Goal: Task Accomplishment & Management: Manage account settings

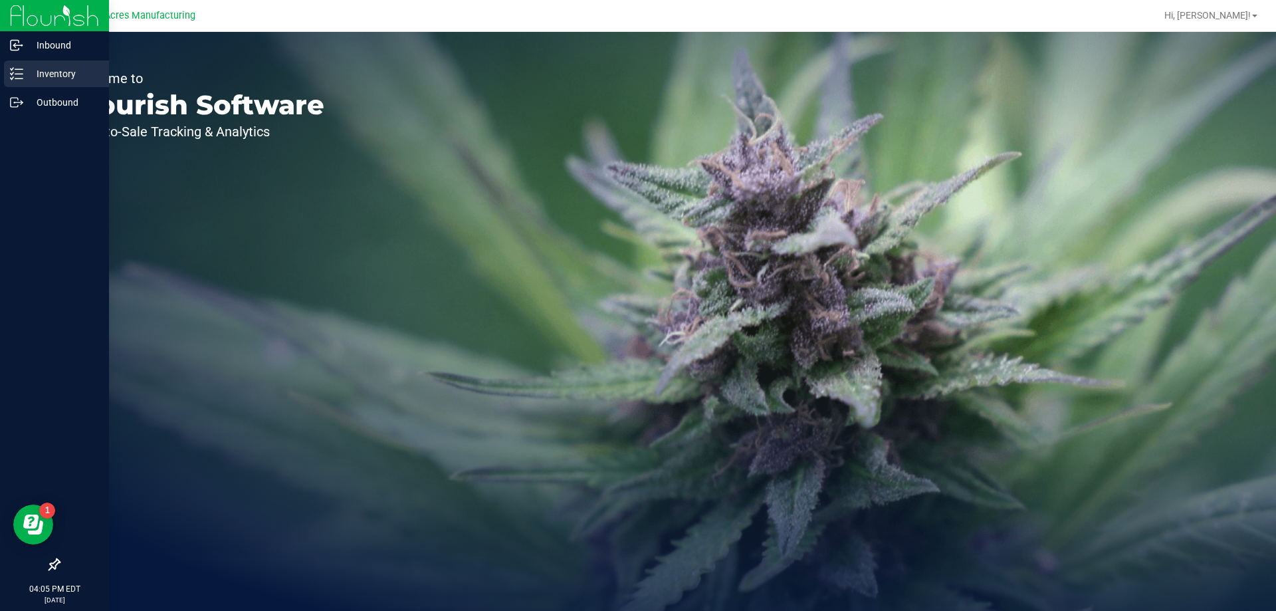
click at [8, 71] on div "Inventory" at bounding box center [56, 73] width 105 height 27
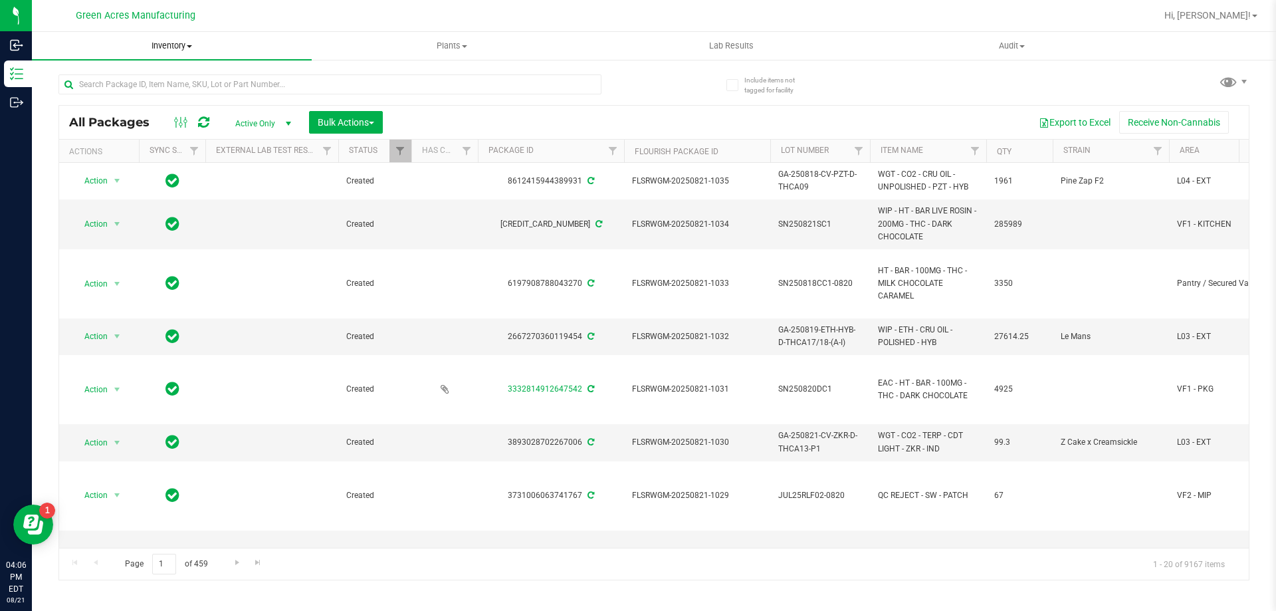
click at [175, 45] on span "Inventory" at bounding box center [172, 46] width 280 height 12
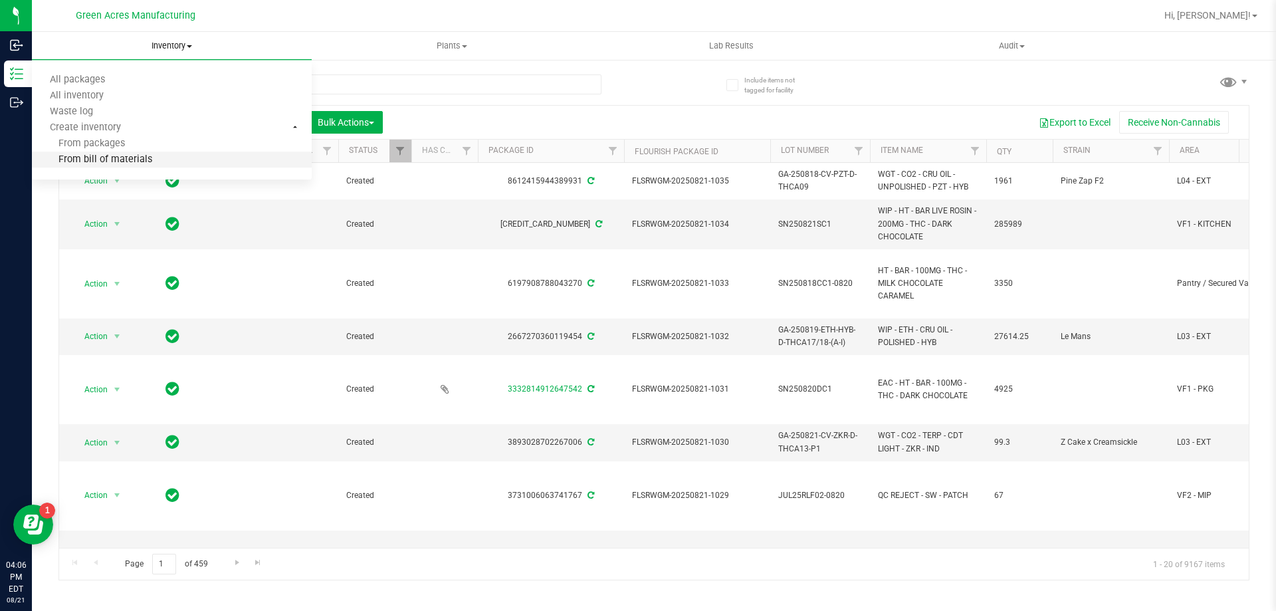
click at [179, 157] on li "From bill of materials" at bounding box center [172, 160] width 280 height 16
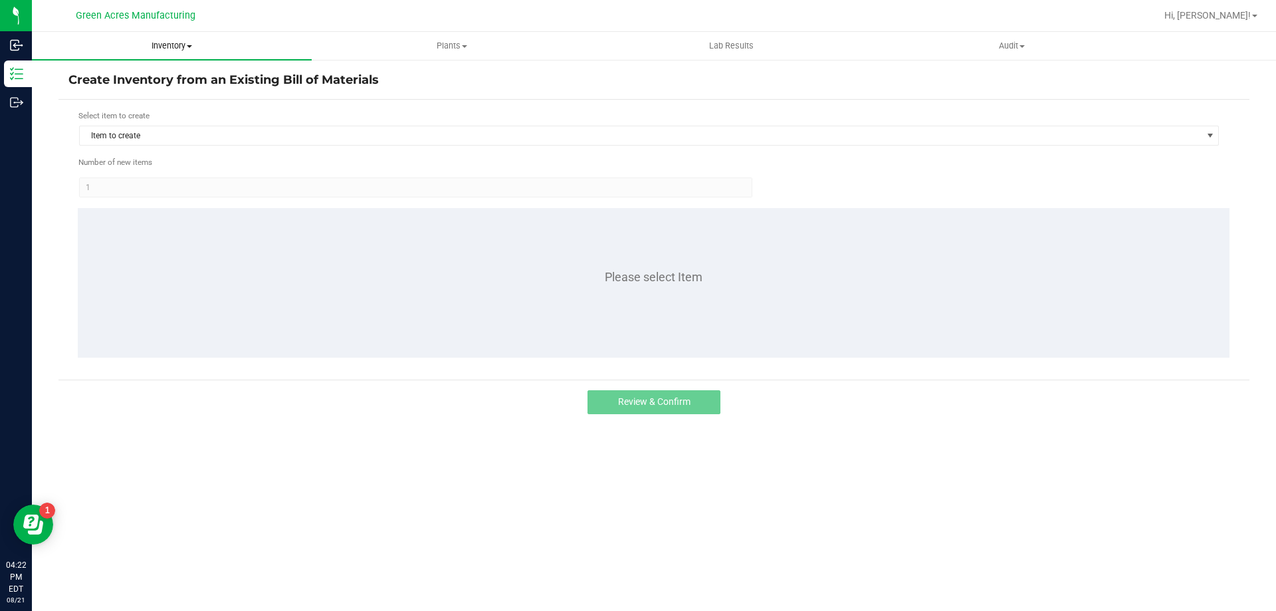
click at [181, 46] on span "Inventory" at bounding box center [172, 46] width 280 height 12
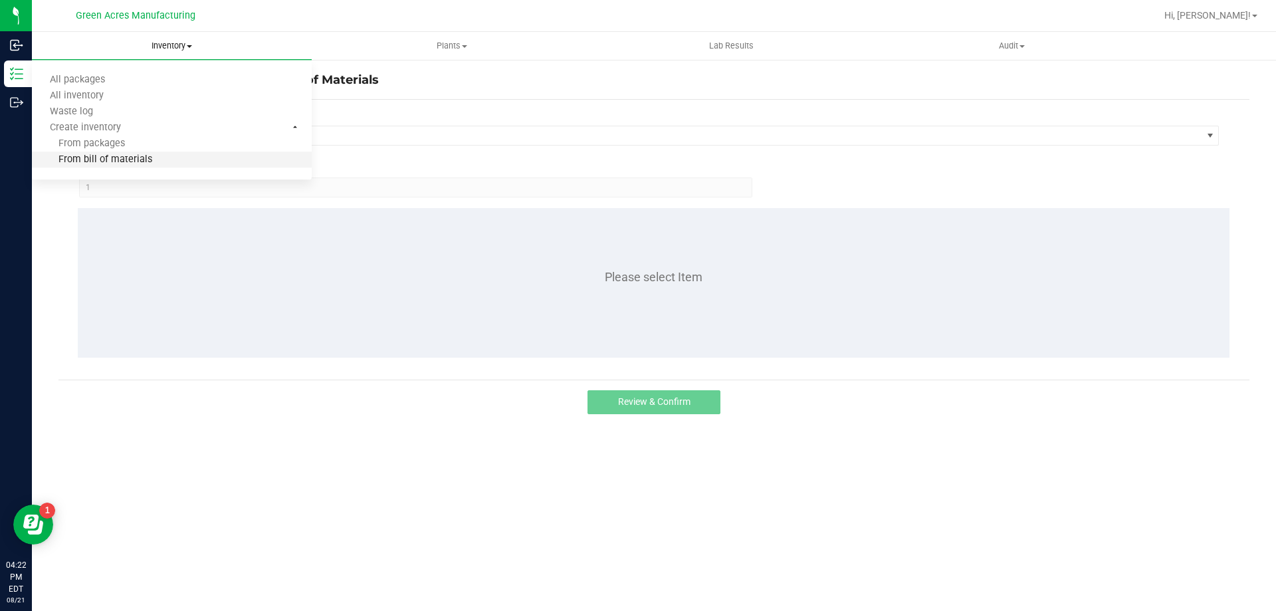
click at [163, 159] on li "From bill of materials" at bounding box center [172, 160] width 280 height 16
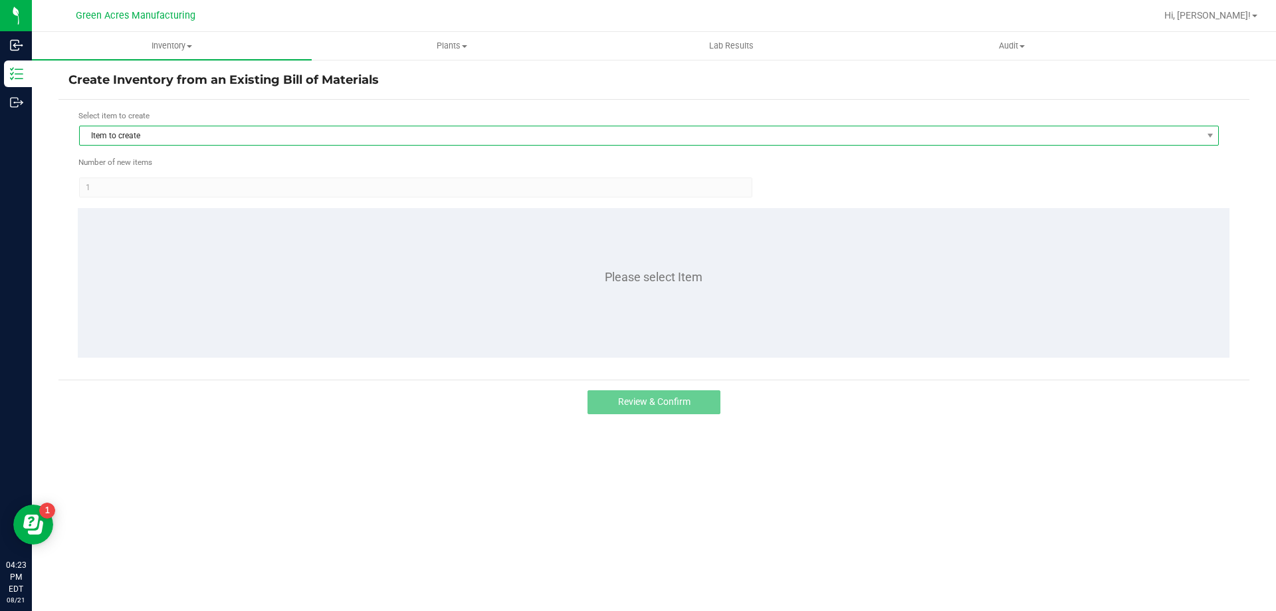
click at [155, 140] on span "Item to create" at bounding box center [640, 135] width 1121 height 19
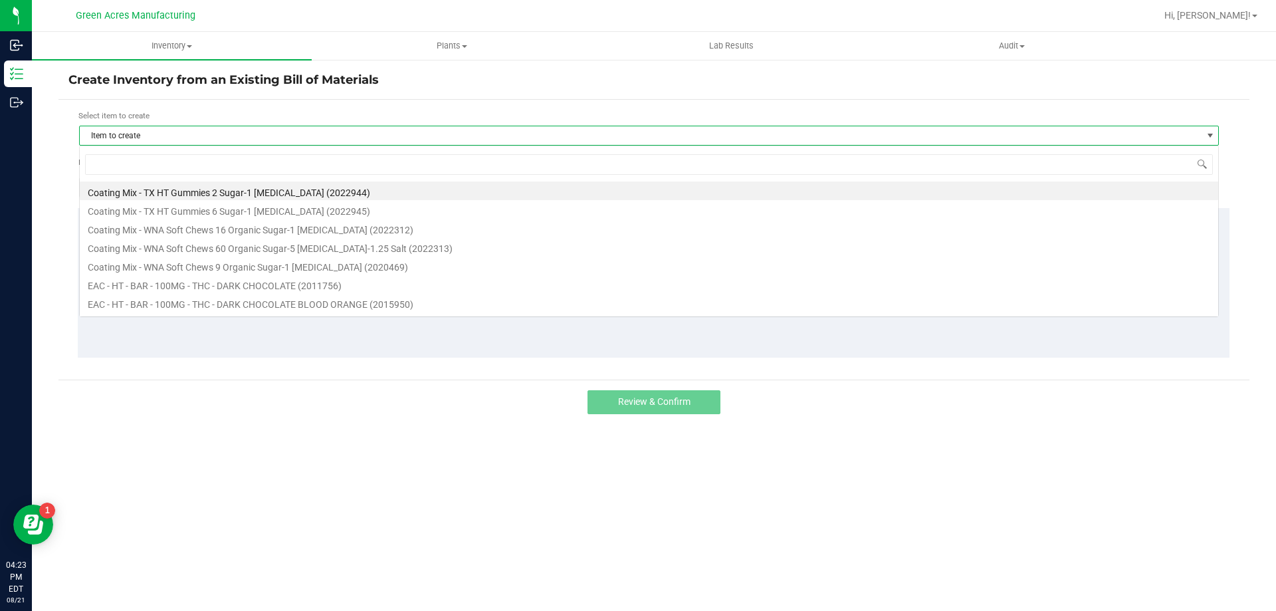
scroll to position [20, 1139]
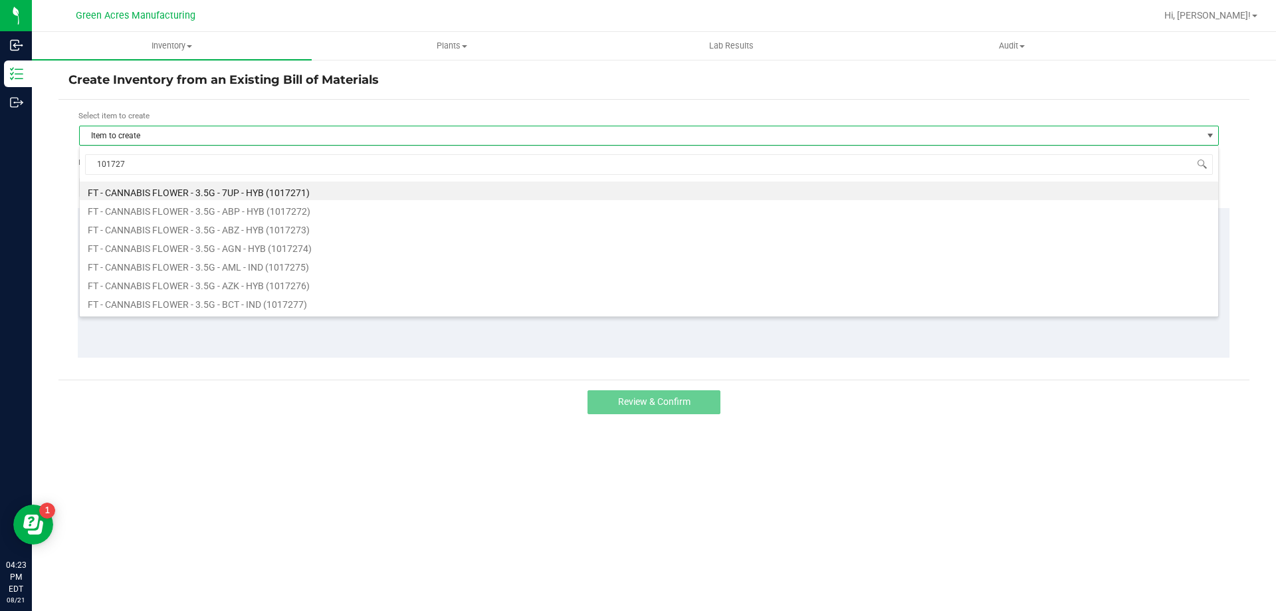
type input "1017275"
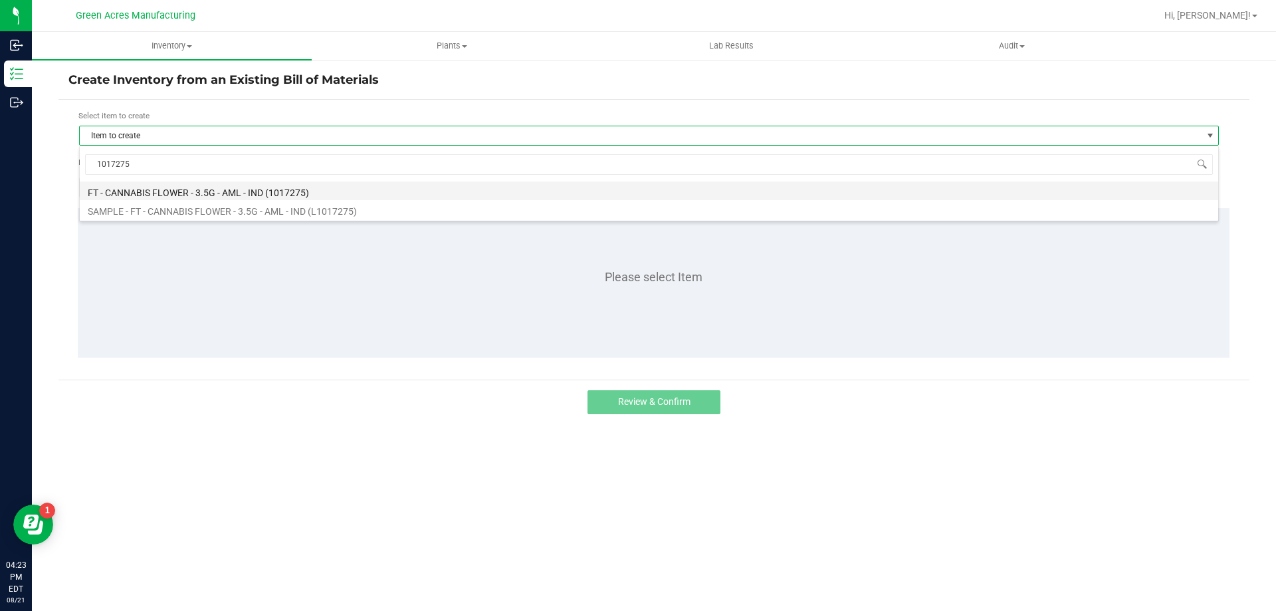
click at [445, 191] on li "FT - CANNABIS FLOWER - 3.5G - AML - IND (1017275)" at bounding box center [649, 190] width 1138 height 19
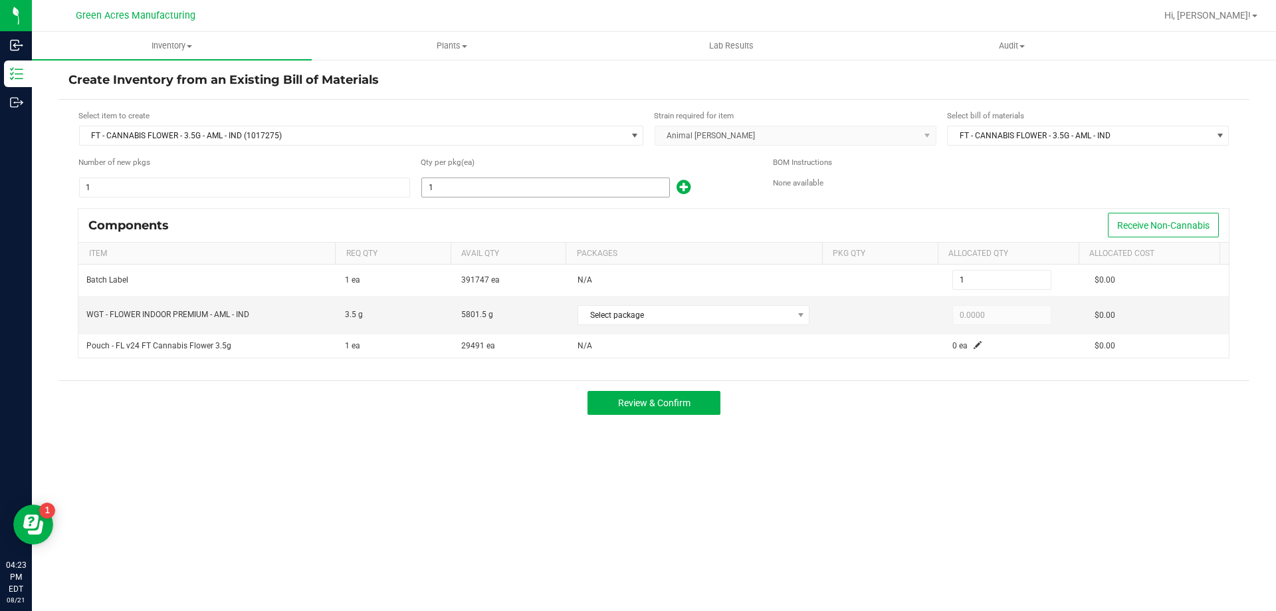
click at [512, 191] on input "1" at bounding box center [545, 187] width 247 height 19
type input "15"
type input "150"
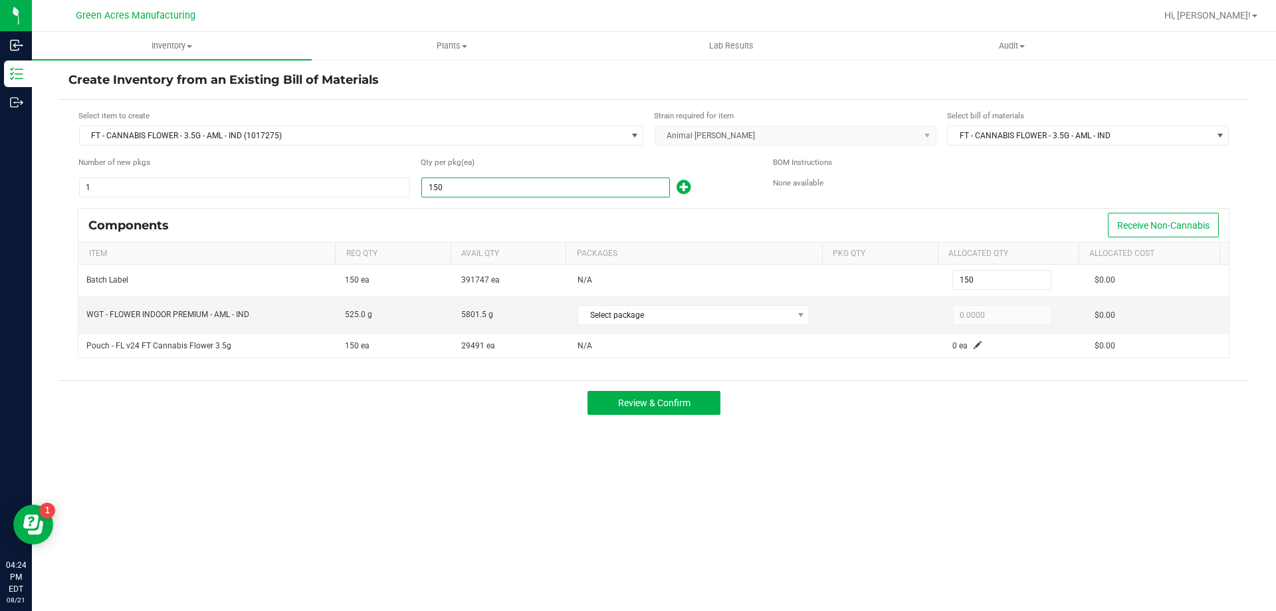
type input "1505"
type input "1,505"
click at [735, 323] on span "Select package" at bounding box center [685, 315] width 214 height 19
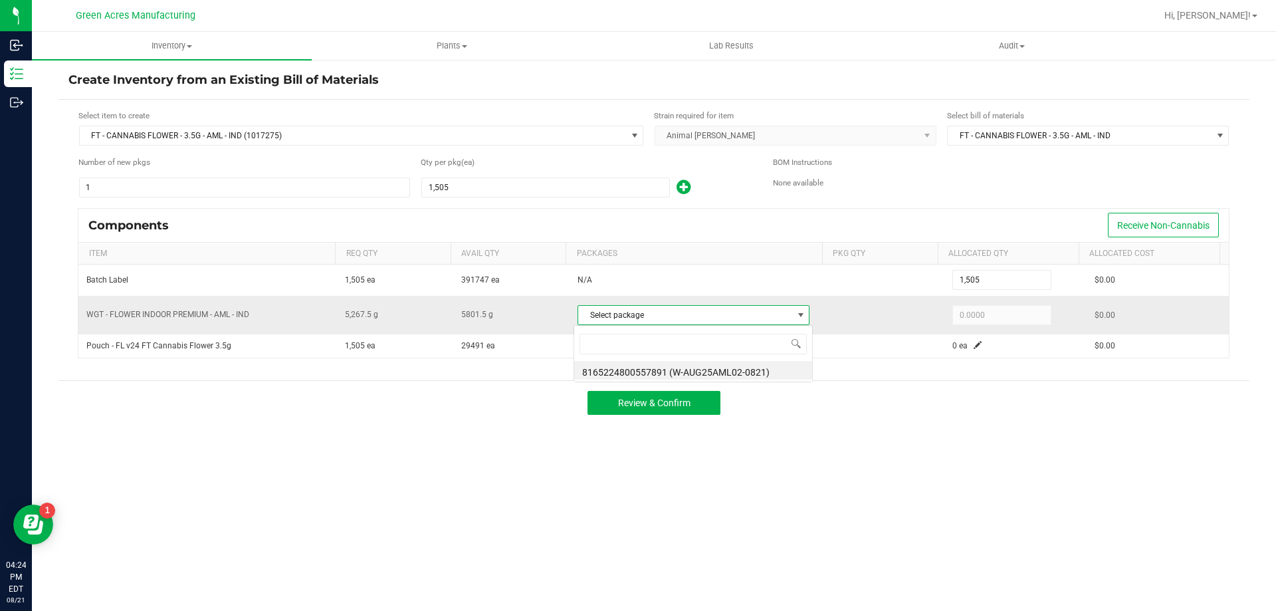
scroll to position [20, 229]
click at [738, 365] on li "8165224800557891 (W-AUG25AML02-0821)" at bounding box center [693, 370] width 238 height 19
type input "5,267.5000"
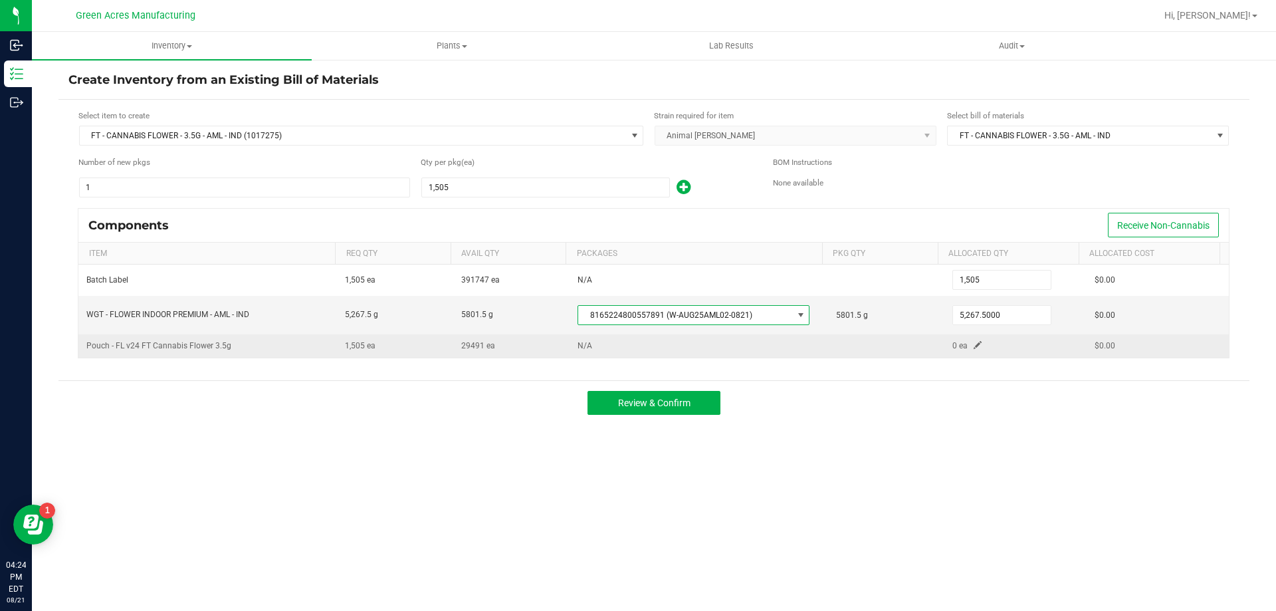
click at [973, 342] on span at bounding box center [977, 345] width 8 height 8
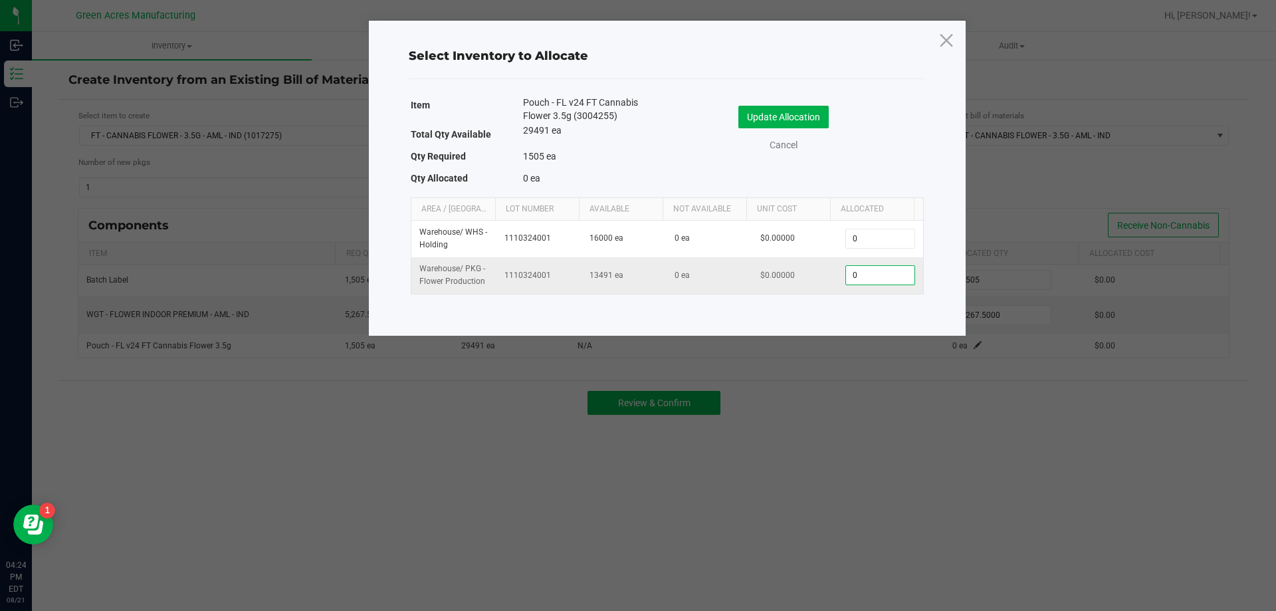
click at [852, 280] on input "0" at bounding box center [880, 275] width 68 height 19
type input "1,505"
click at [777, 111] on button "Update Allocation" at bounding box center [783, 117] width 90 height 23
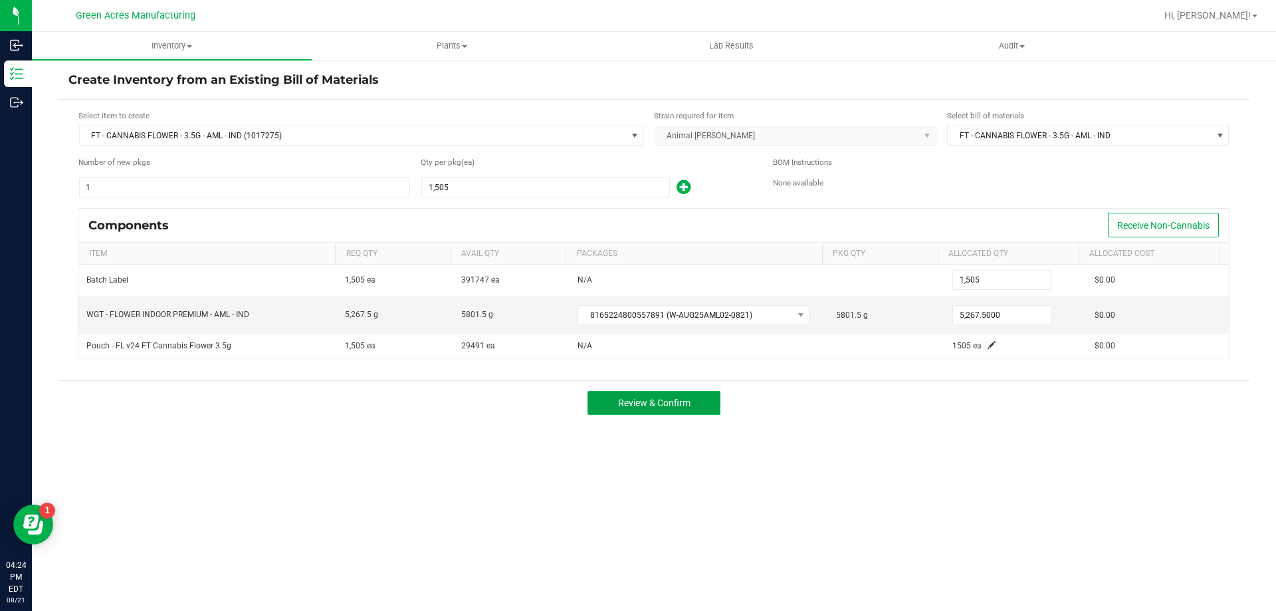
click at [673, 407] on span "Review & Confirm" at bounding box center [654, 402] width 72 height 11
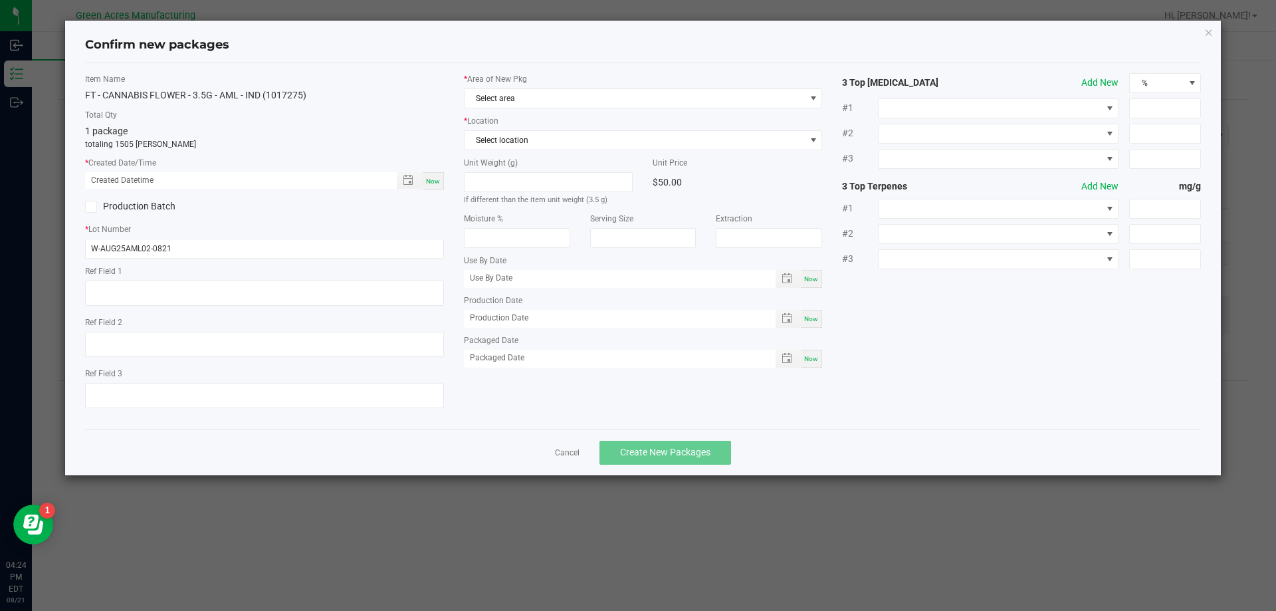
click at [440, 174] on div "Now" at bounding box center [433, 181] width 21 height 18
type input "[DATE] 04:24 PM"
click at [660, 102] on span "Select area" at bounding box center [634, 98] width 341 height 19
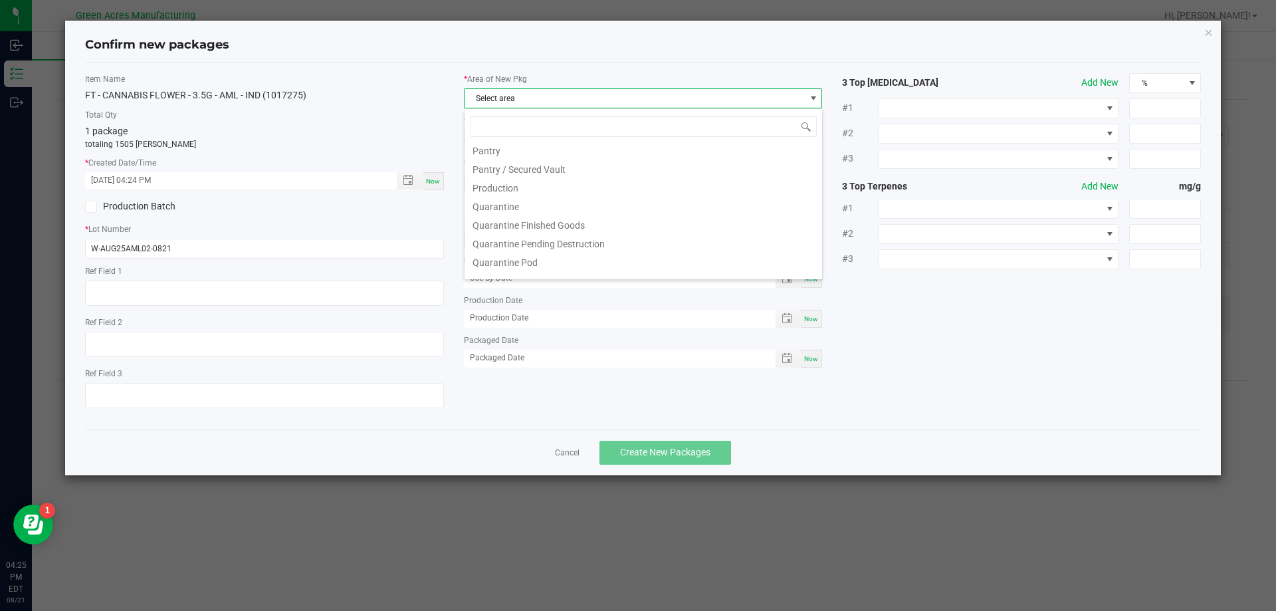
scroll to position [399, 0]
click at [565, 151] on li "Pantry / Secured Vault" at bounding box center [642, 145] width 357 height 19
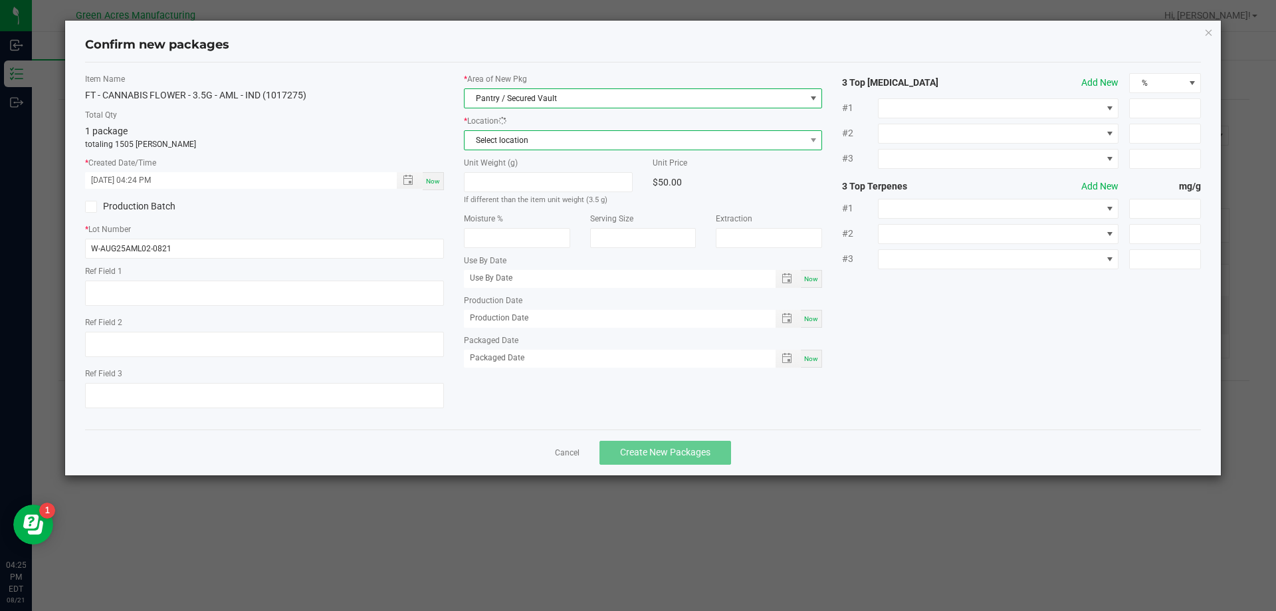
click at [527, 136] on span "Select location" at bounding box center [634, 140] width 341 height 19
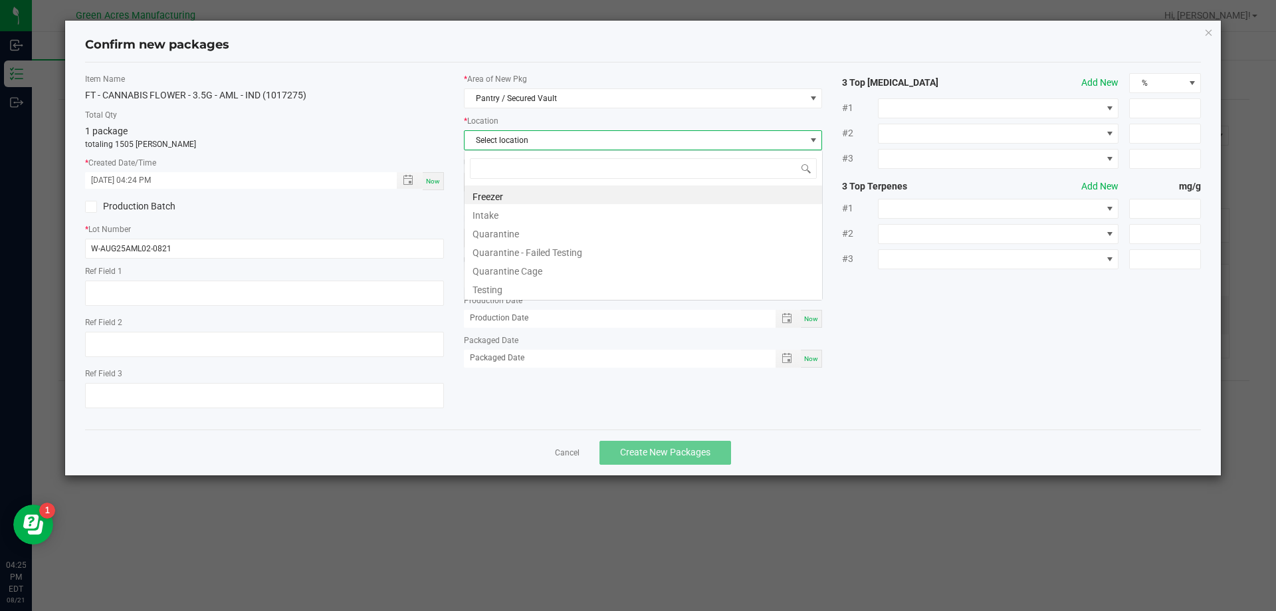
scroll to position [20, 359]
click at [535, 217] on li "Intake" at bounding box center [642, 213] width 357 height 19
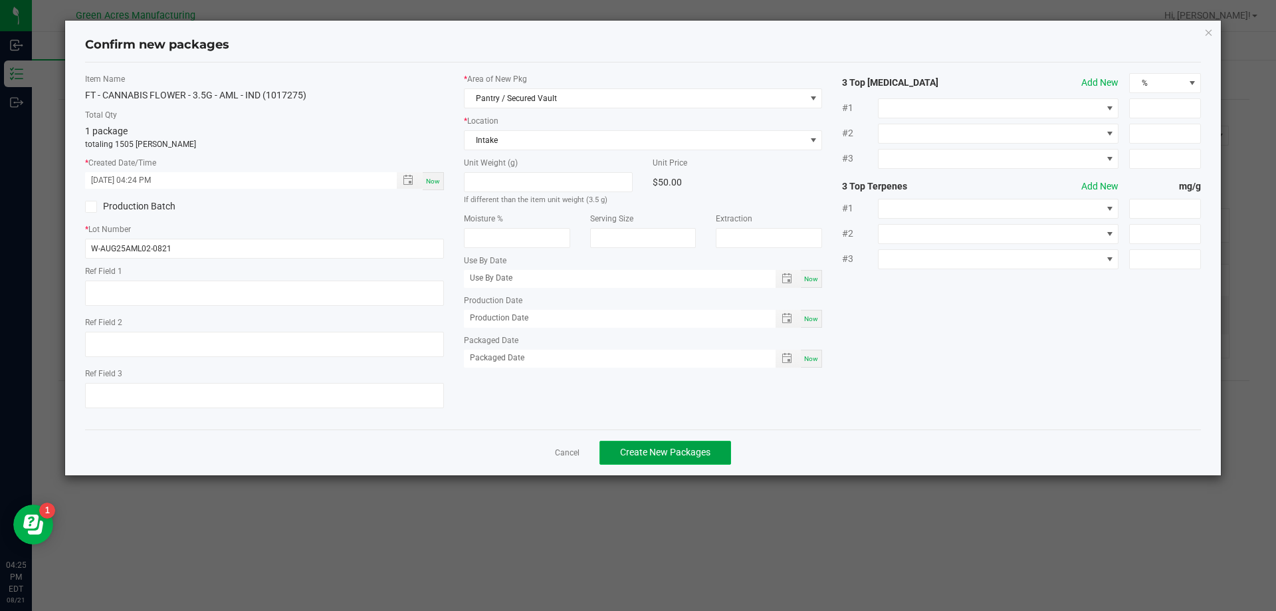
click at [655, 444] on button "Create New Packages" at bounding box center [665, 452] width 132 height 24
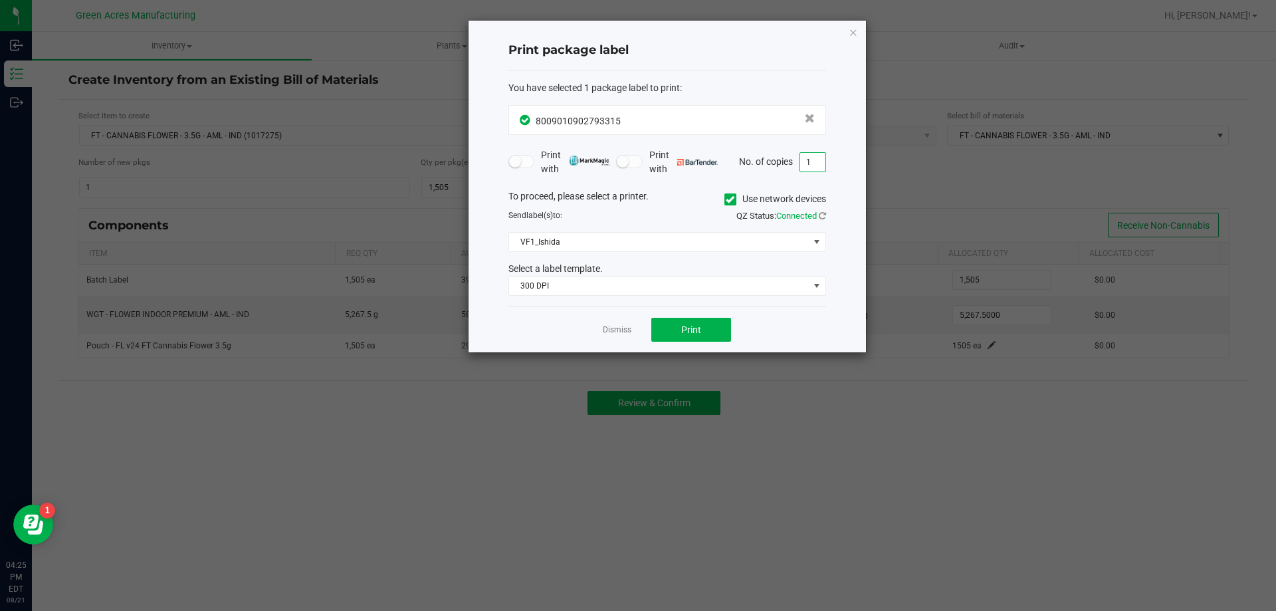
click at [811, 159] on input "1" at bounding box center [812, 162] width 25 height 19
type input "3"
click at [702, 328] on button "Print" at bounding box center [691, 330] width 80 height 24
click at [852, 29] on icon "button" at bounding box center [852, 32] width 9 height 16
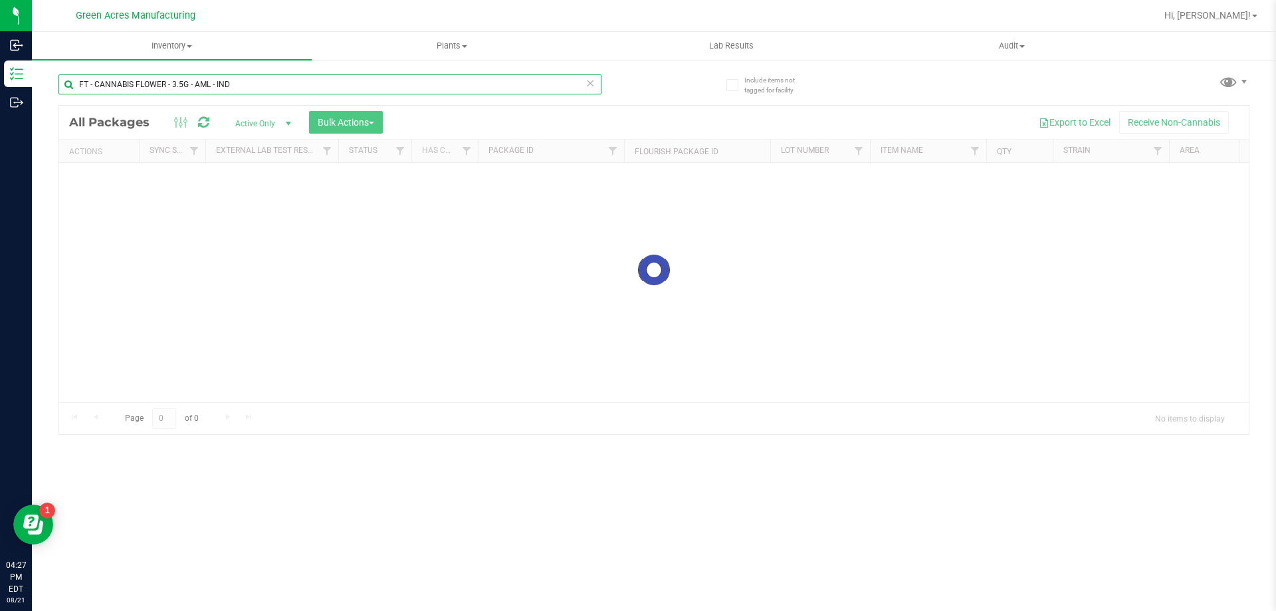
click at [311, 89] on input "FT - CANNABIS FLOWER - 3.5G - AML - IND" at bounding box center [329, 84] width 543 height 20
type input "W-AUG25AML02-0821"
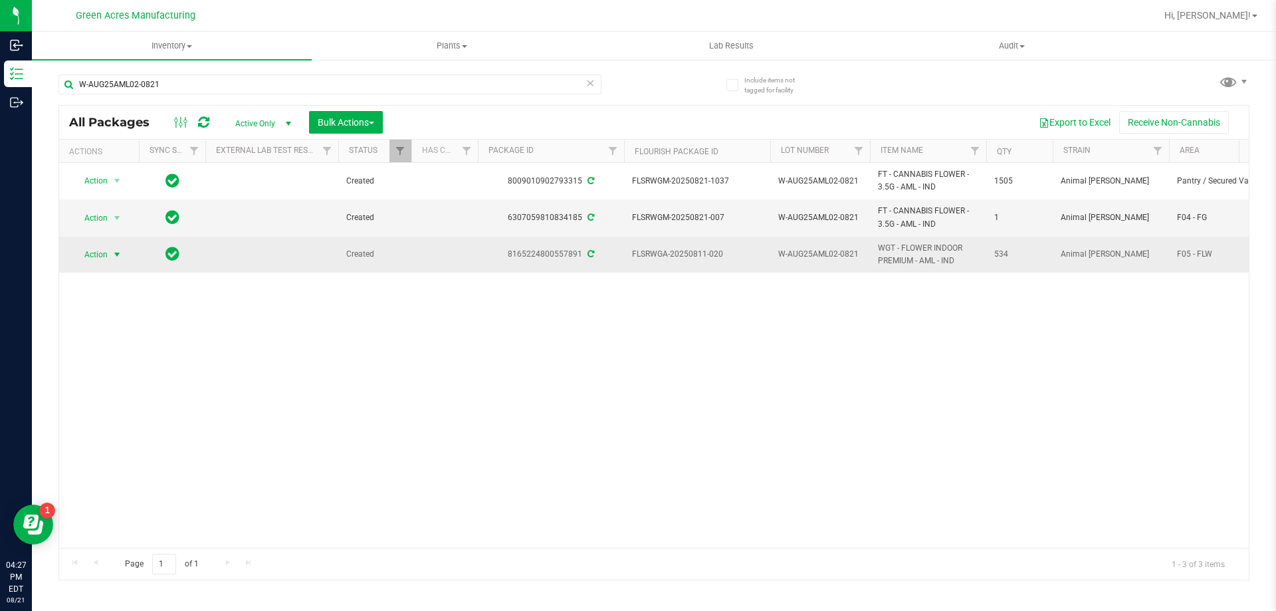
click at [102, 252] on span "Action" at bounding box center [90, 254] width 36 height 19
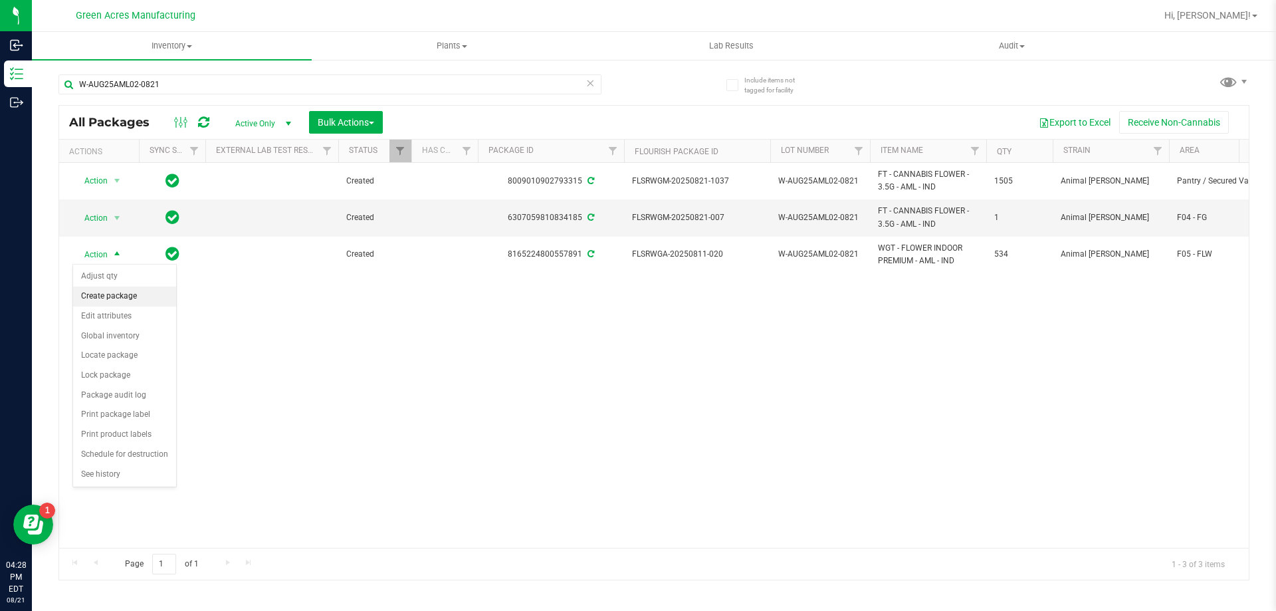
click at [121, 304] on li "Create package" at bounding box center [124, 296] width 103 height 20
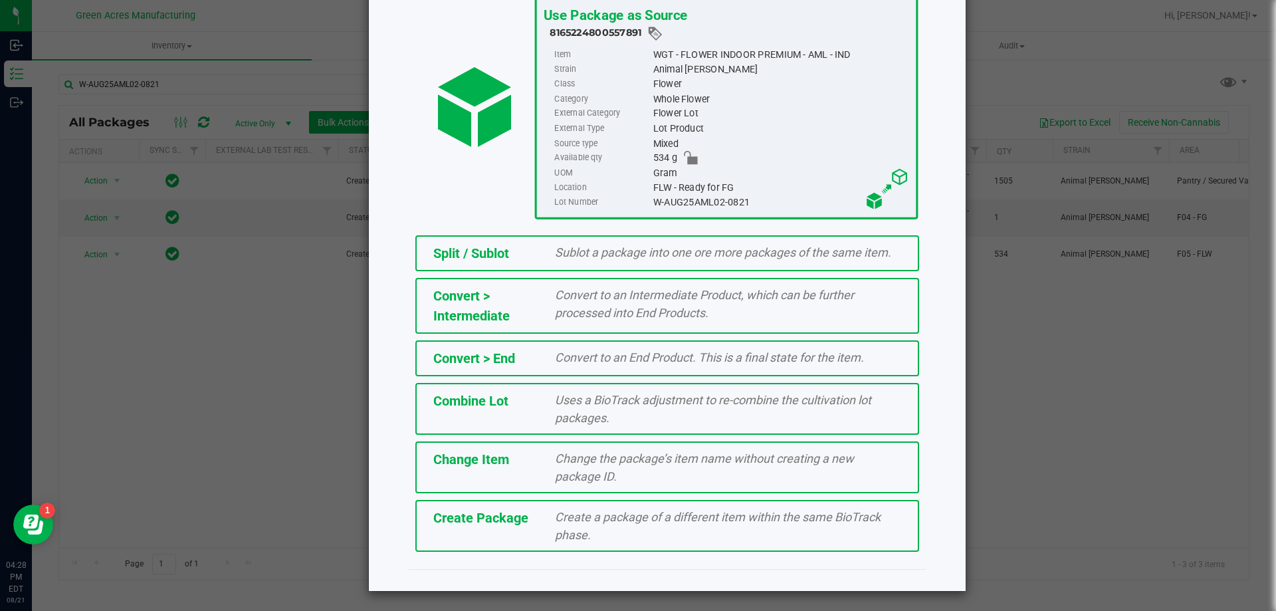
scroll to position [96, 0]
click at [601, 546] on div "Create Package Create a package of a different item within the same BioTrack ph…" at bounding box center [667, 525] width 504 height 52
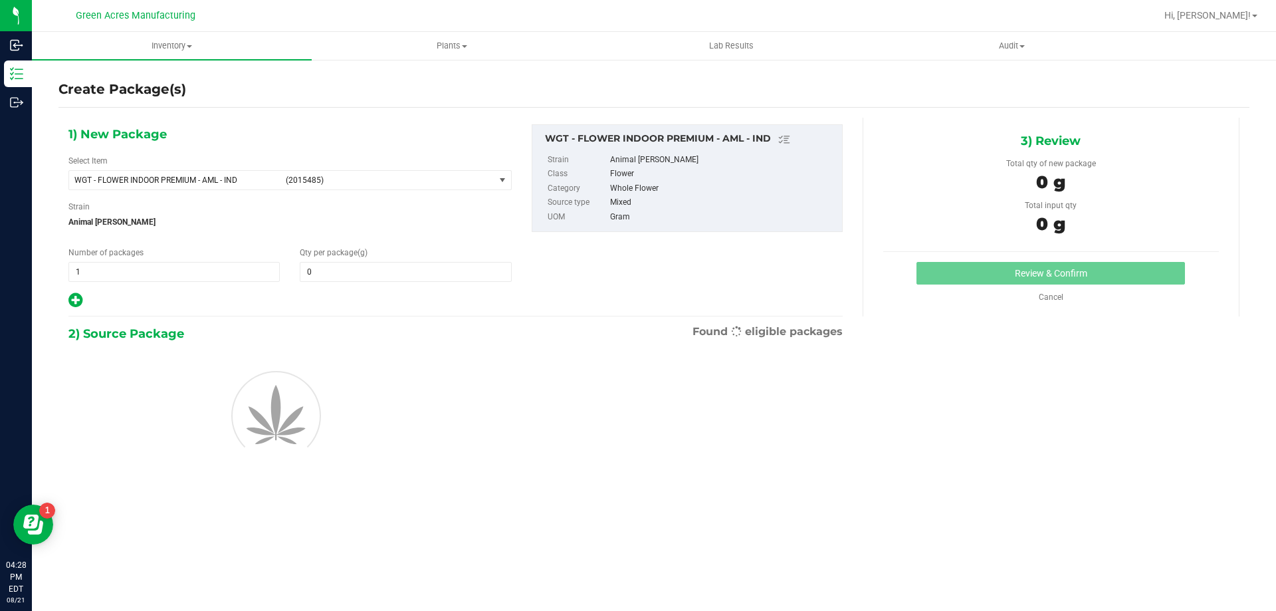
type input "0.0000"
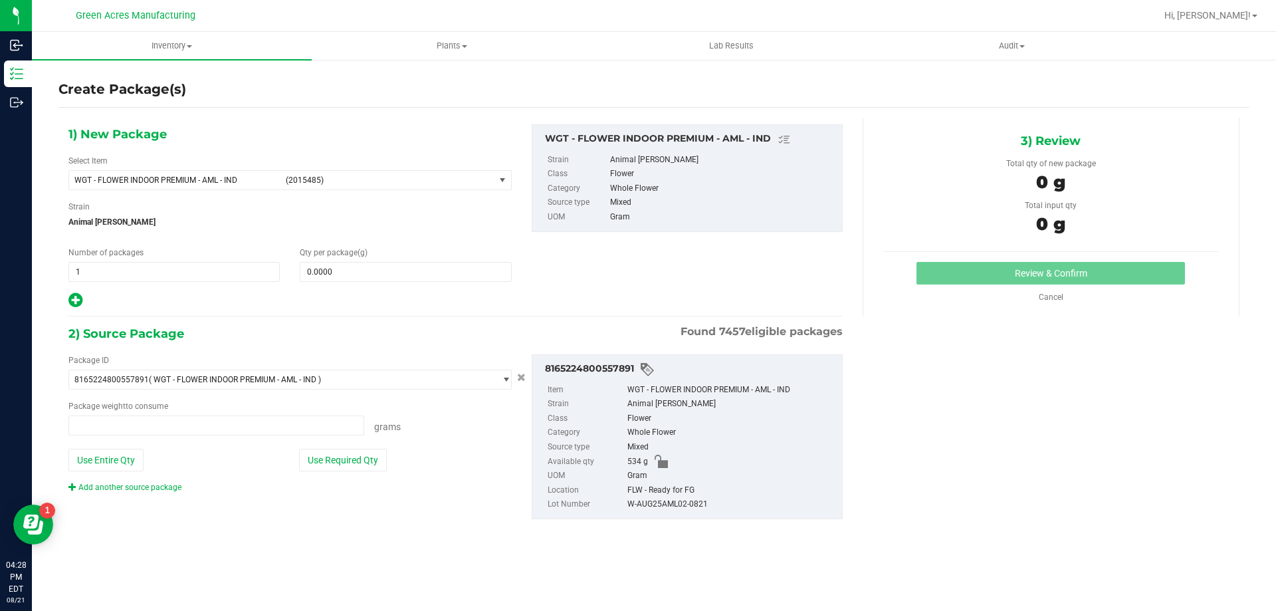
type input "0.0000 g"
click at [355, 283] on div "1) New Package Select Item WGT - FLOWER INDOOR PREMIUM - AML - IND (2015485) 00…" at bounding box center [289, 216] width 463 height 185
click at [355, 280] on span at bounding box center [405, 272] width 211 height 20
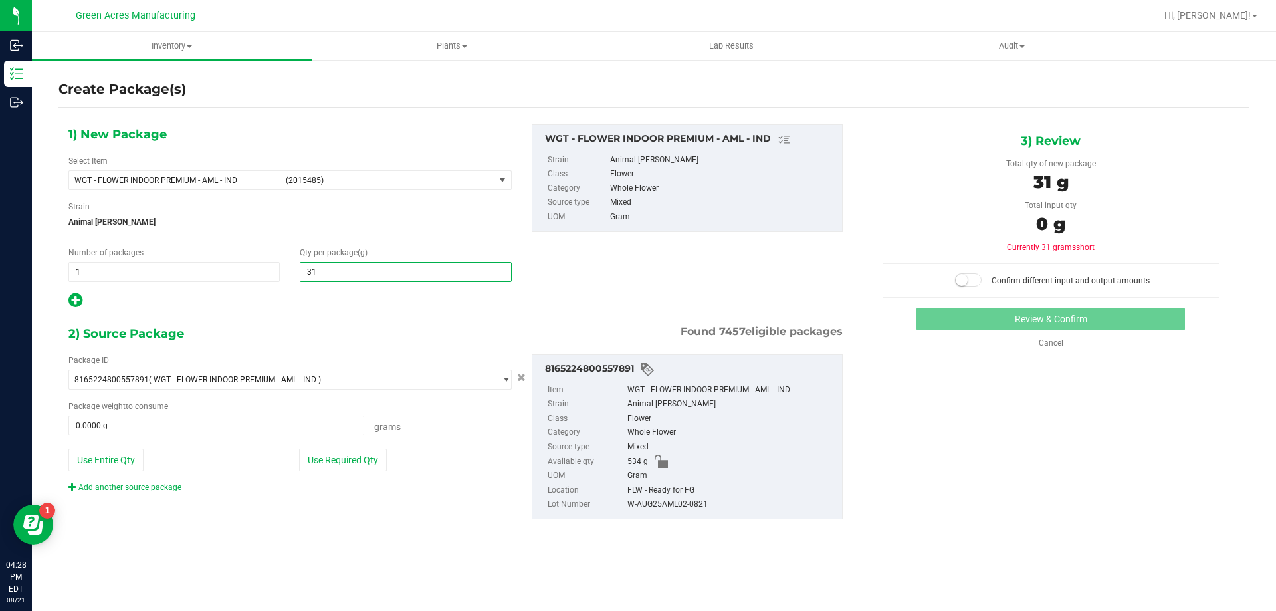
type input "310"
type input "310.0000"
click at [322, 468] on button "Use Required Qty" at bounding box center [343, 459] width 88 height 23
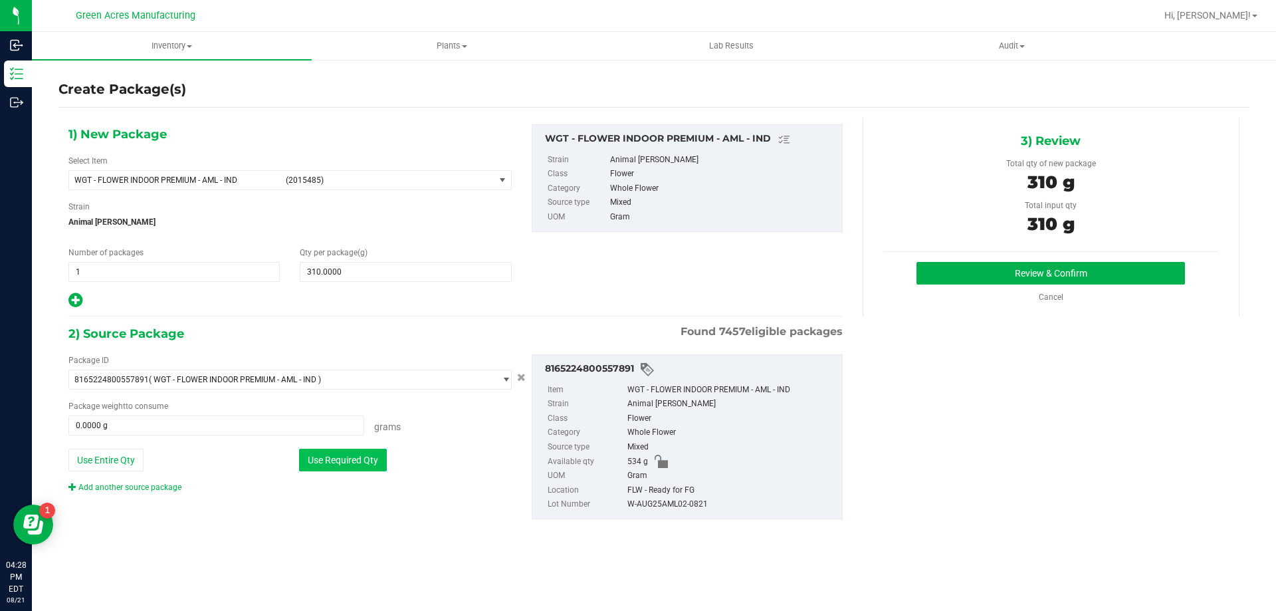
type input "310.0000 g"
click at [937, 262] on button "Review & Confirm" at bounding box center [1050, 273] width 268 height 23
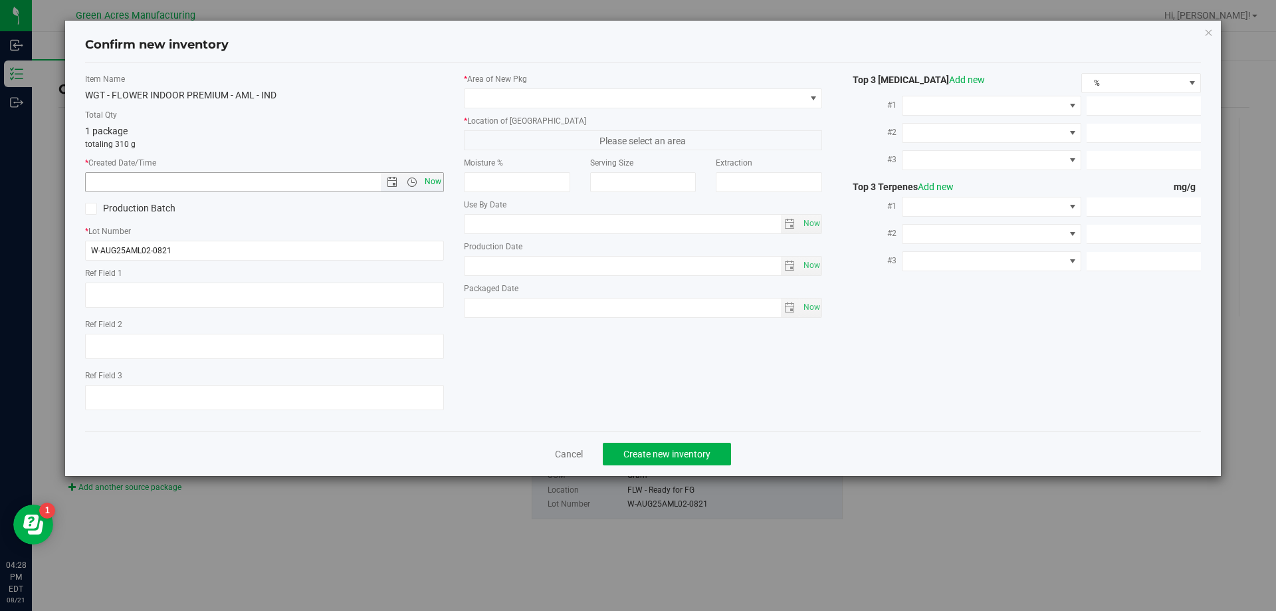
click at [441, 180] on span "Now" at bounding box center [432, 181] width 23 height 19
type input "[DATE] 4:28 PM"
click at [492, 86] on div "* Area of [GEOGRAPHIC_DATA]" at bounding box center [643, 90] width 359 height 35
click at [492, 94] on span at bounding box center [634, 98] width 341 height 19
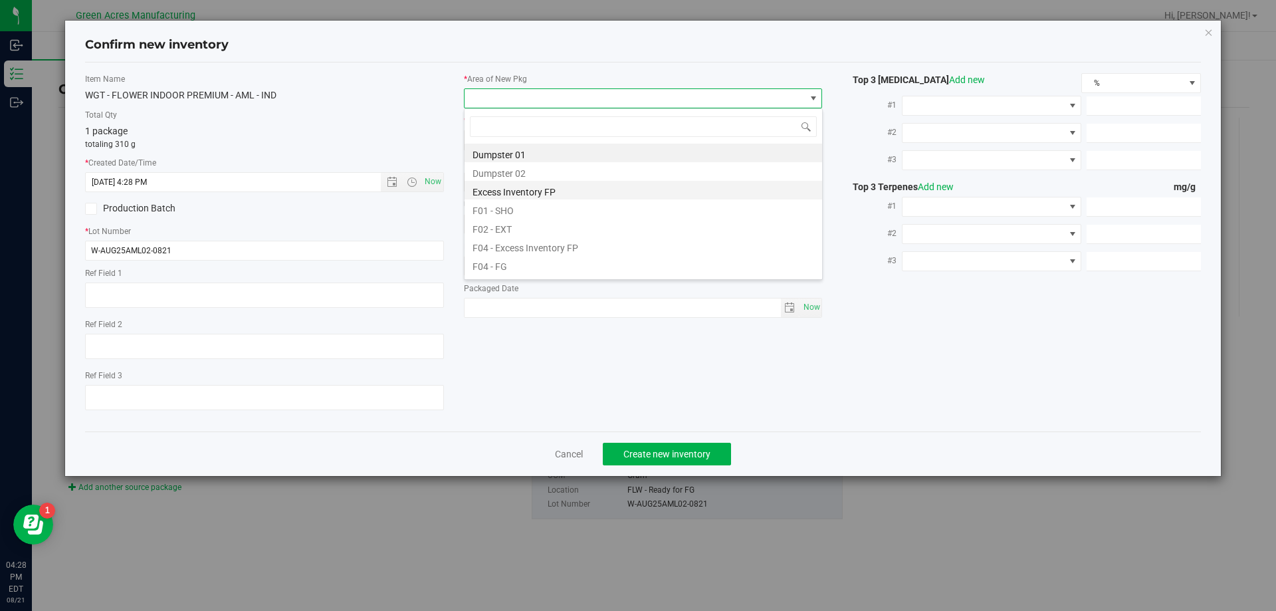
scroll to position [20, 359]
click at [535, 266] on li "F04 - FG" at bounding box center [642, 264] width 357 height 19
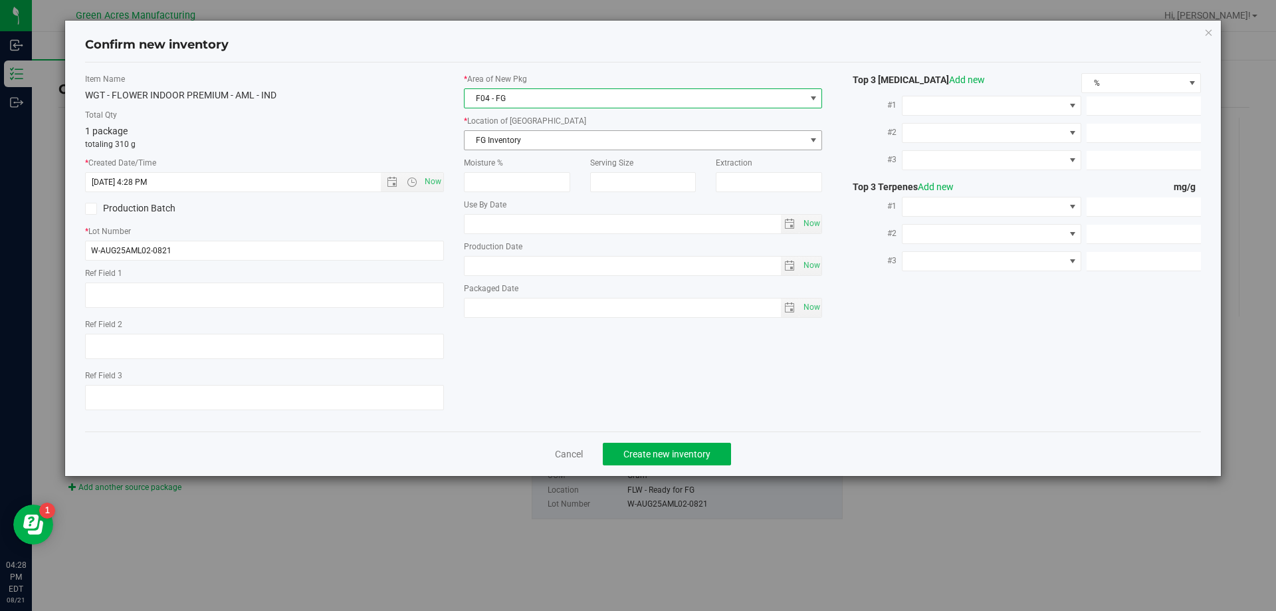
click at [514, 139] on span "FG Inventory" at bounding box center [634, 140] width 341 height 19
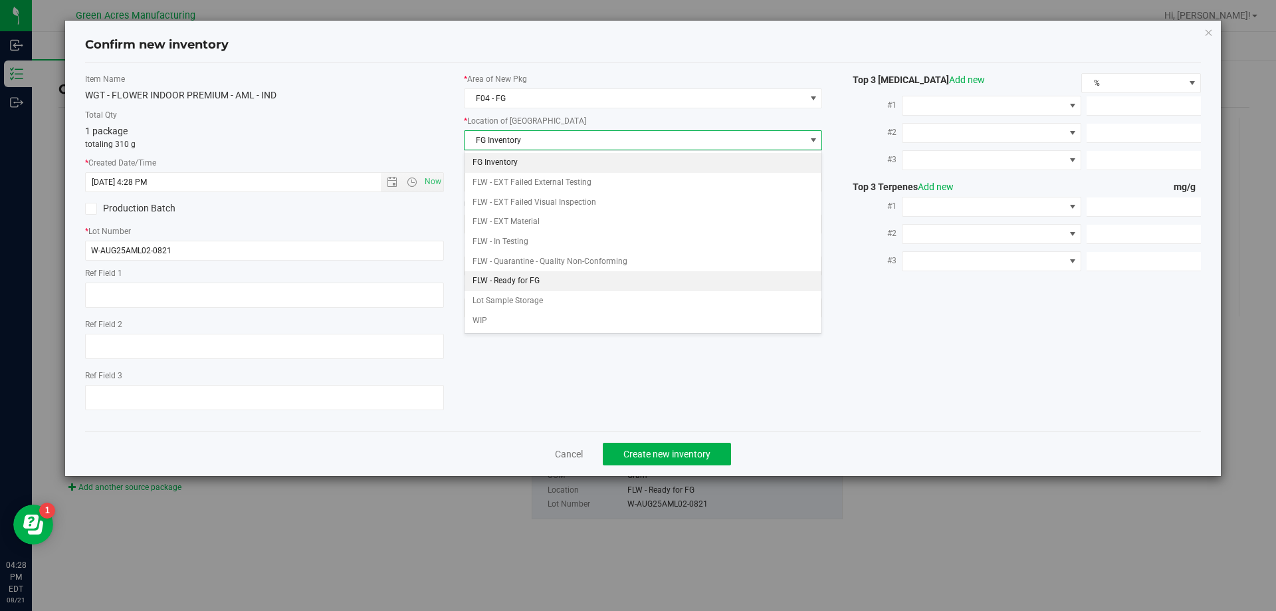
click at [559, 276] on li "FLW - Ready for FG" at bounding box center [642, 281] width 357 height 20
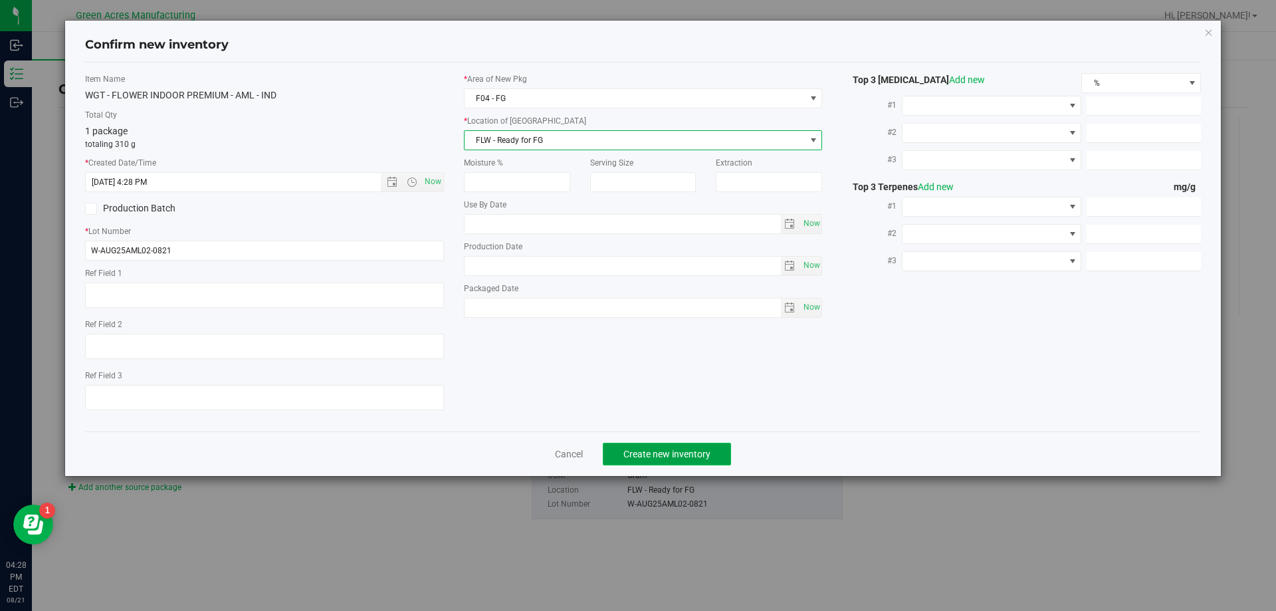
click at [675, 460] on button "Create new inventory" at bounding box center [667, 453] width 128 height 23
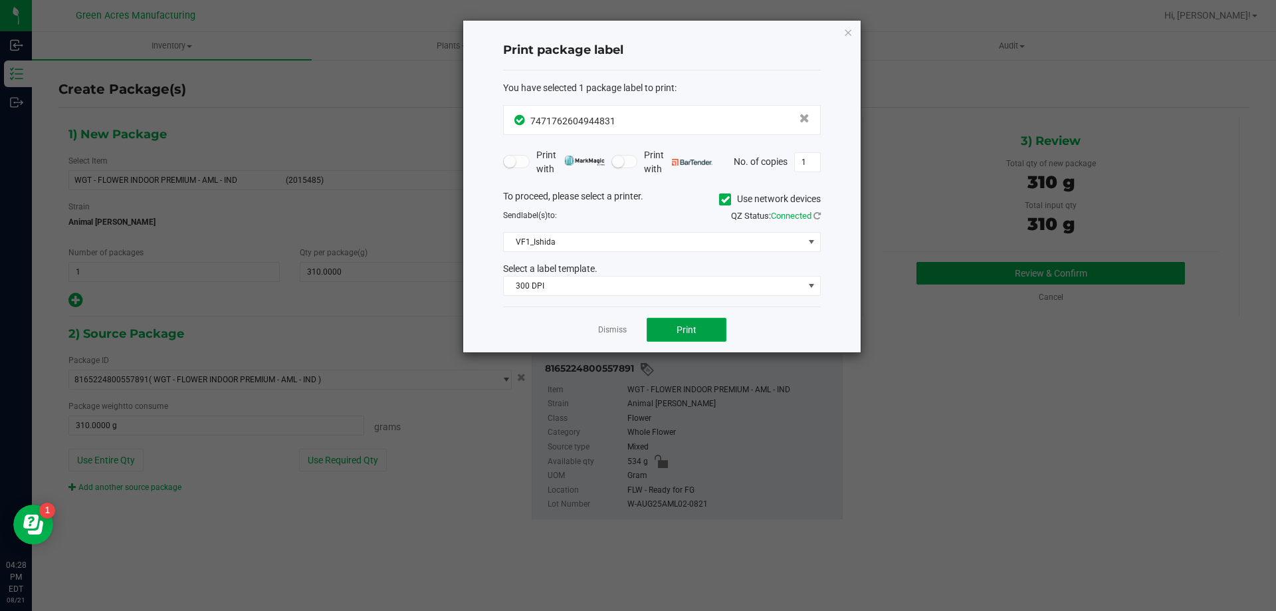
click at [720, 337] on button "Print" at bounding box center [686, 330] width 80 height 24
click at [850, 34] on icon "button" at bounding box center [847, 32] width 9 height 16
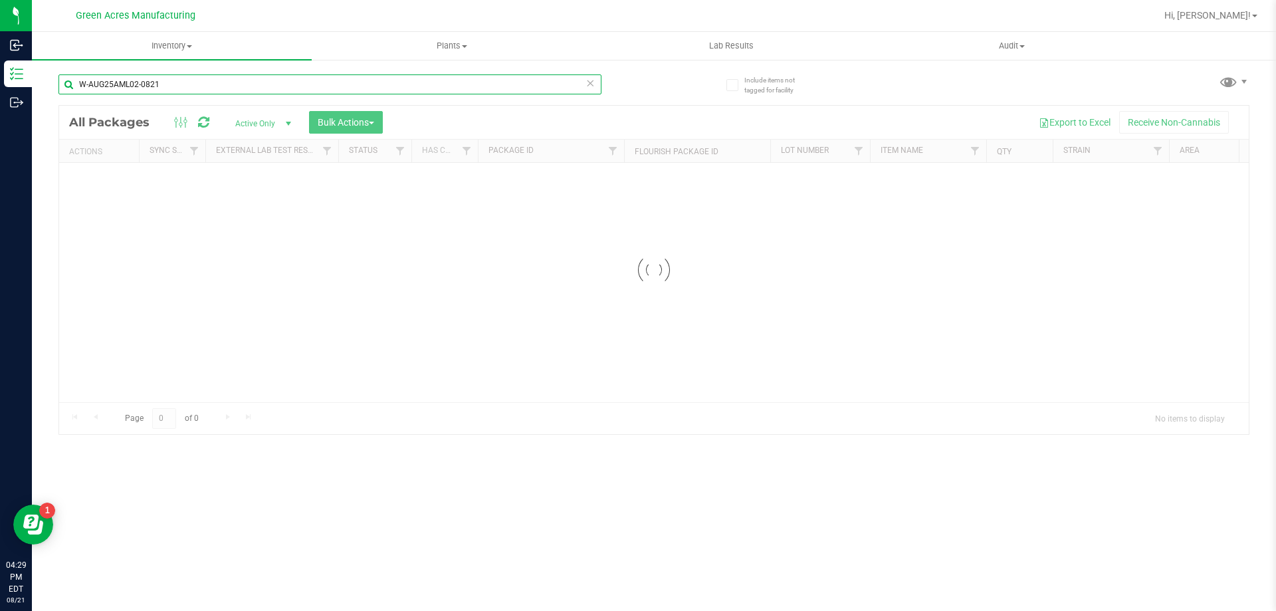
click at [217, 82] on input "W-AUG25AML02-0821" at bounding box center [329, 84] width 543 height 20
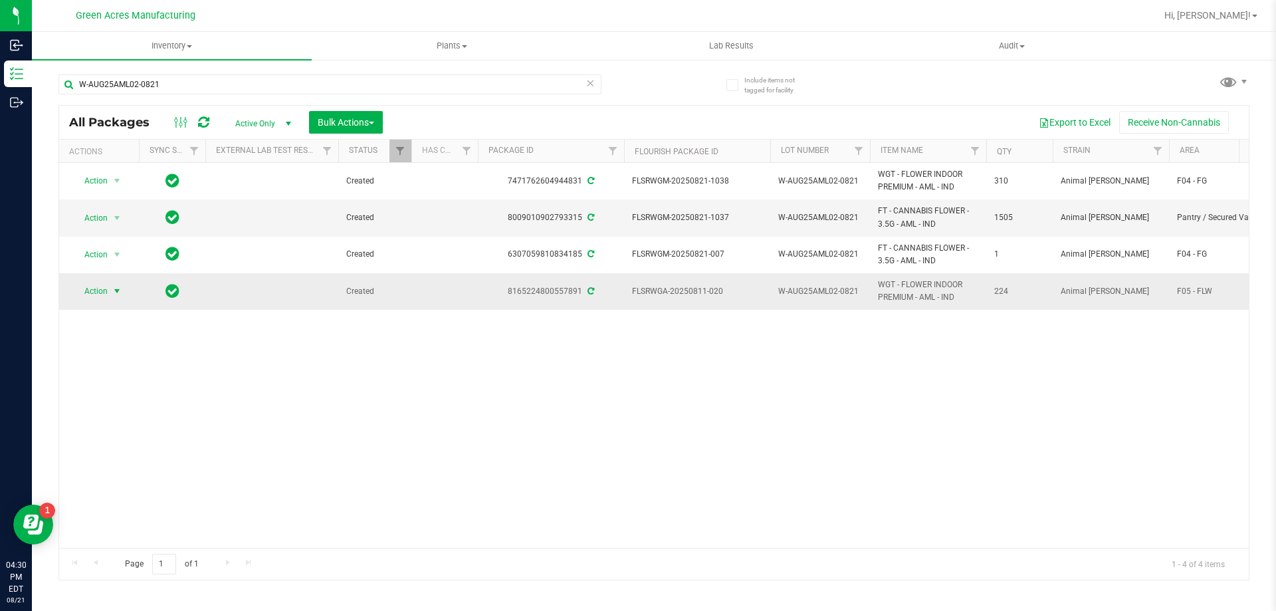
click at [112, 287] on span "select" at bounding box center [117, 291] width 11 height 11
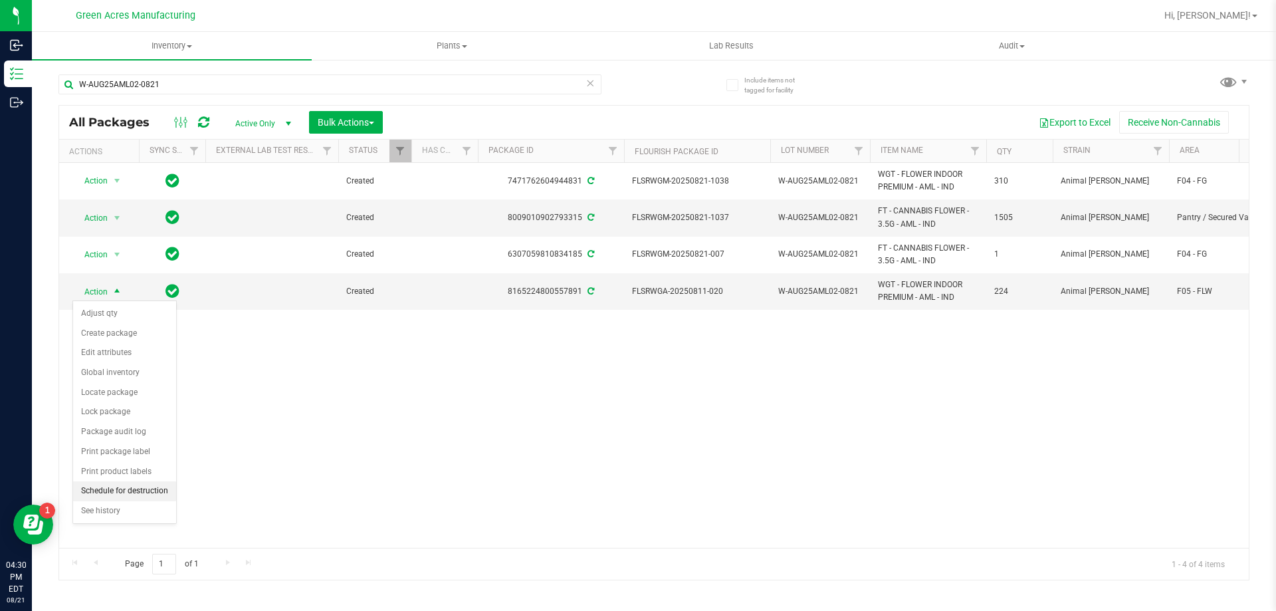
click at [130, 486] on li "Schedule for destruction" at bounding box center [124, 491] width 103 height 20
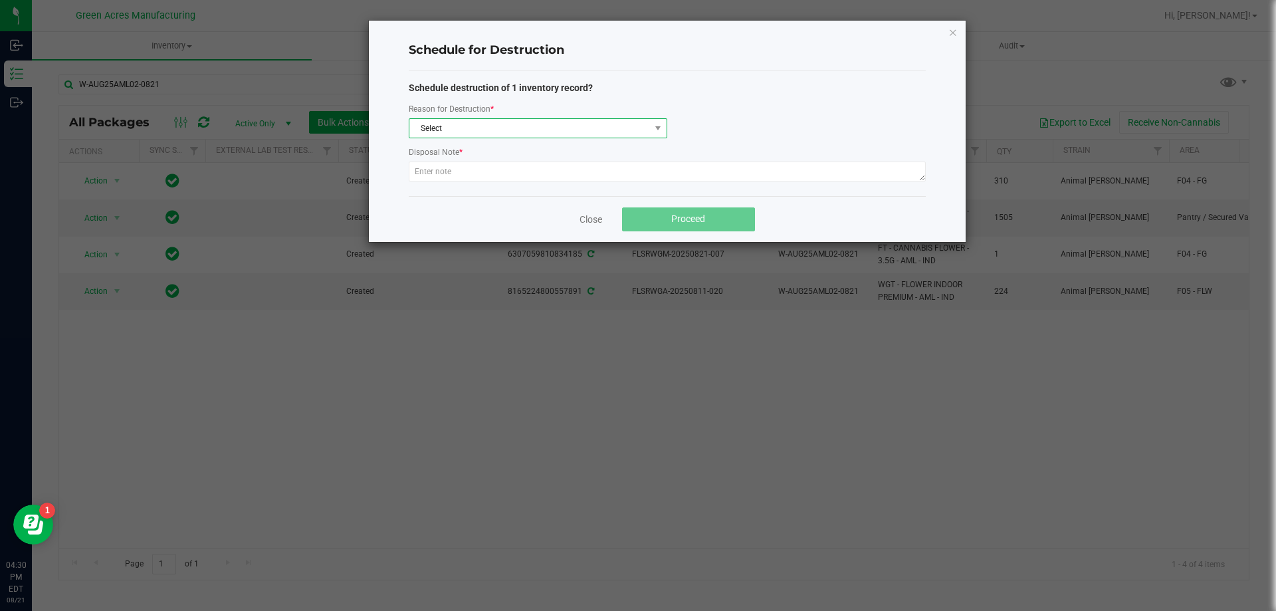
click at [465, 124] on span "Select" at bounding box center [529, 128] width 241 height 19
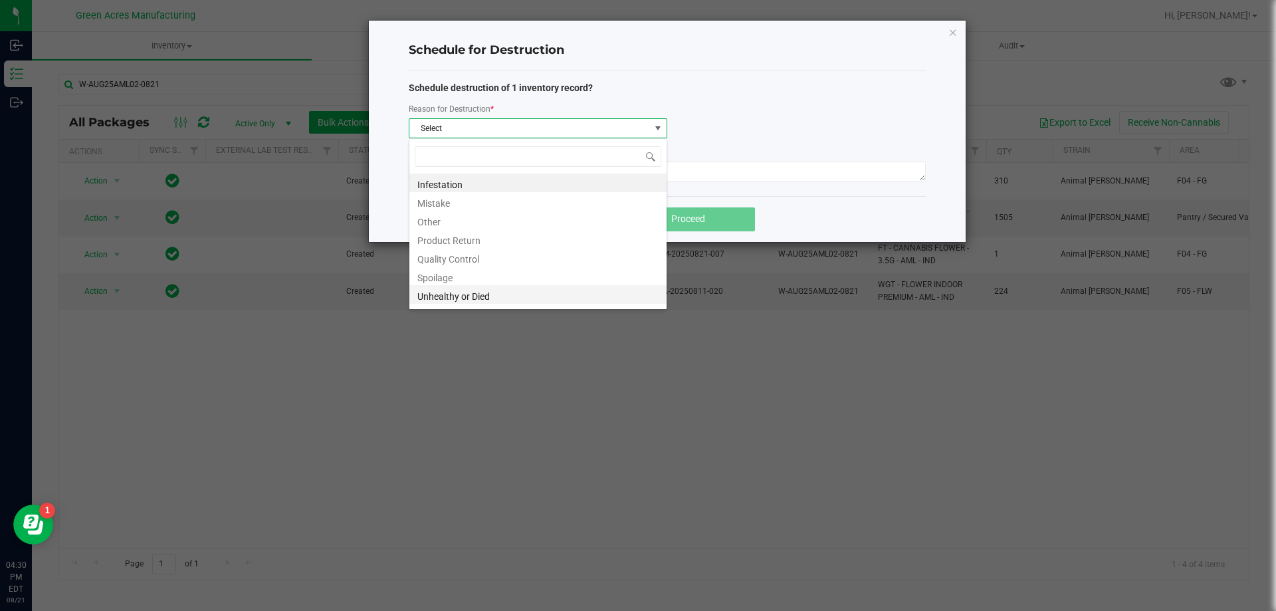
scroll to position [16, 0]
click at [491, 296] on li "Waste" at bounding box center [537, 297] width 257 height 19
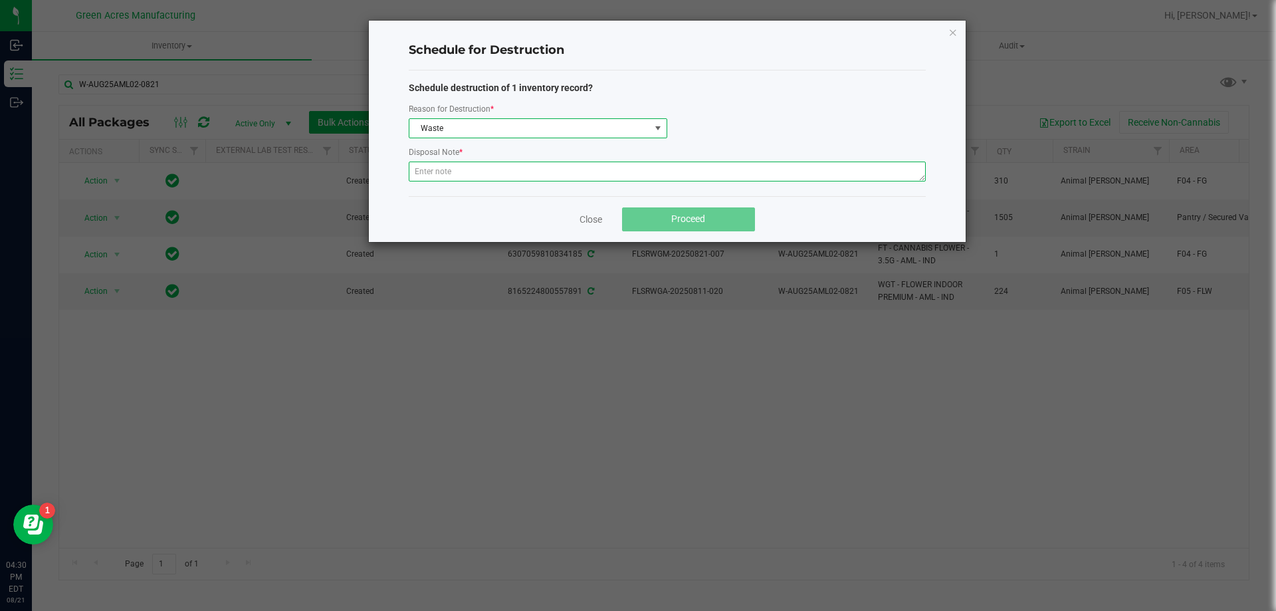
click at [486, 165] on textarea at bounding box center [667, 171] width 517 height 20
paste textarea "WASTE FROM ISHIDA FLOWER PACKING PROCESS"
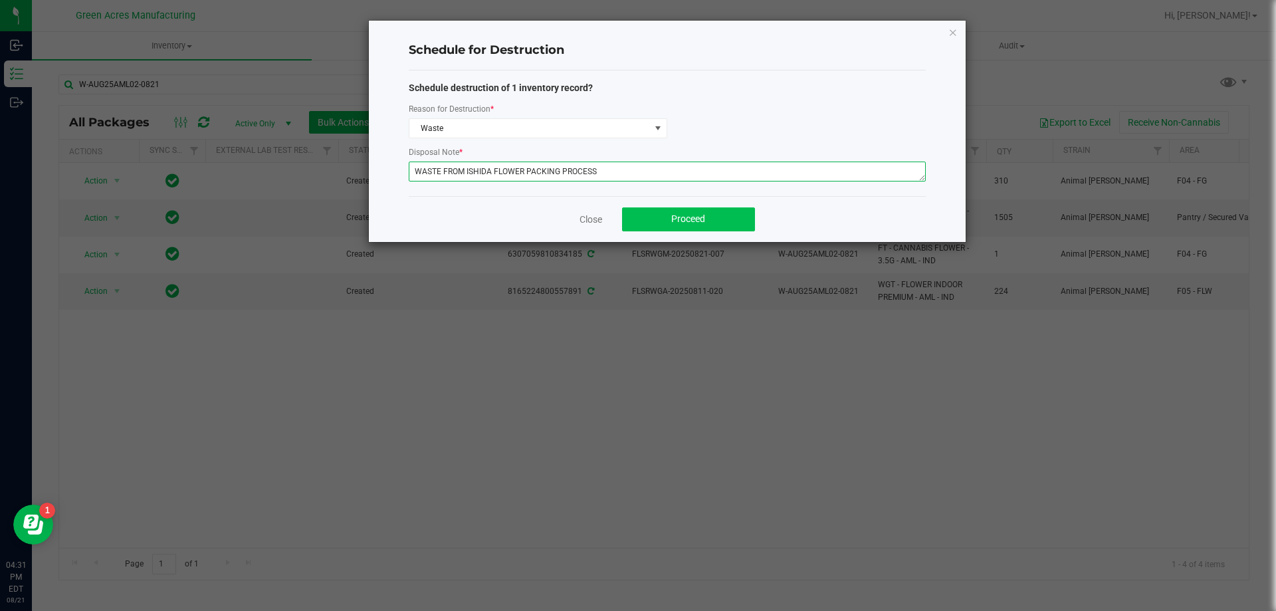
type textarea "WASTE FROM ISHIDA FLOWER PACKING PROCESS"
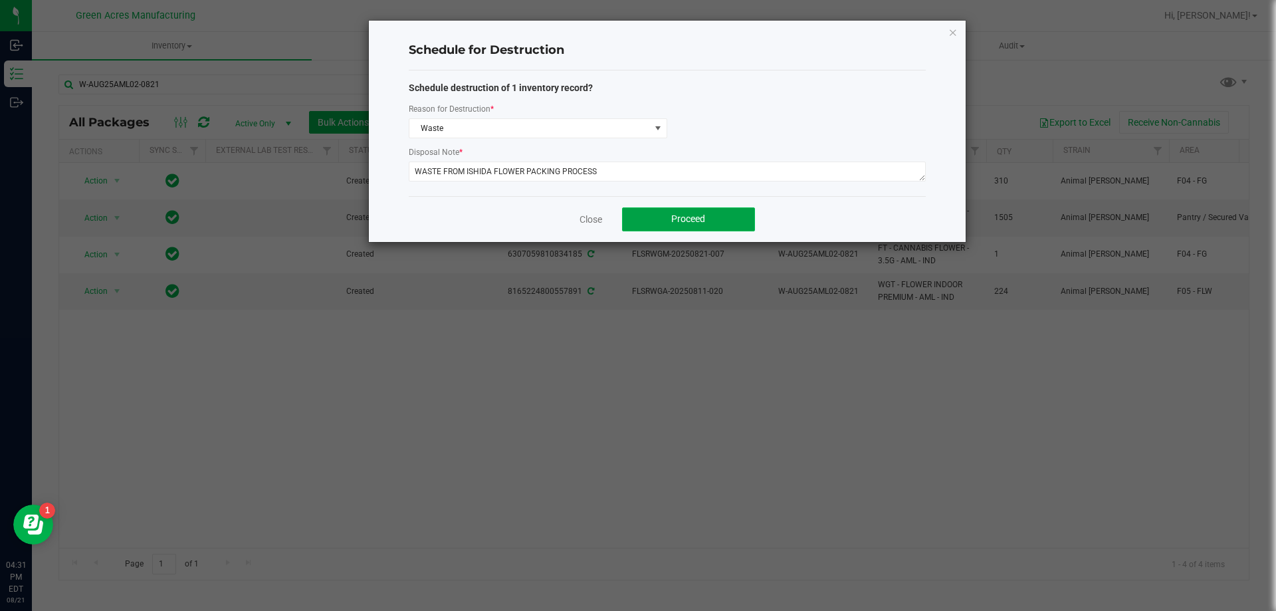
click at [656, 219] on button "Proceed" at bounding box center [688, 219] width 133 height 24
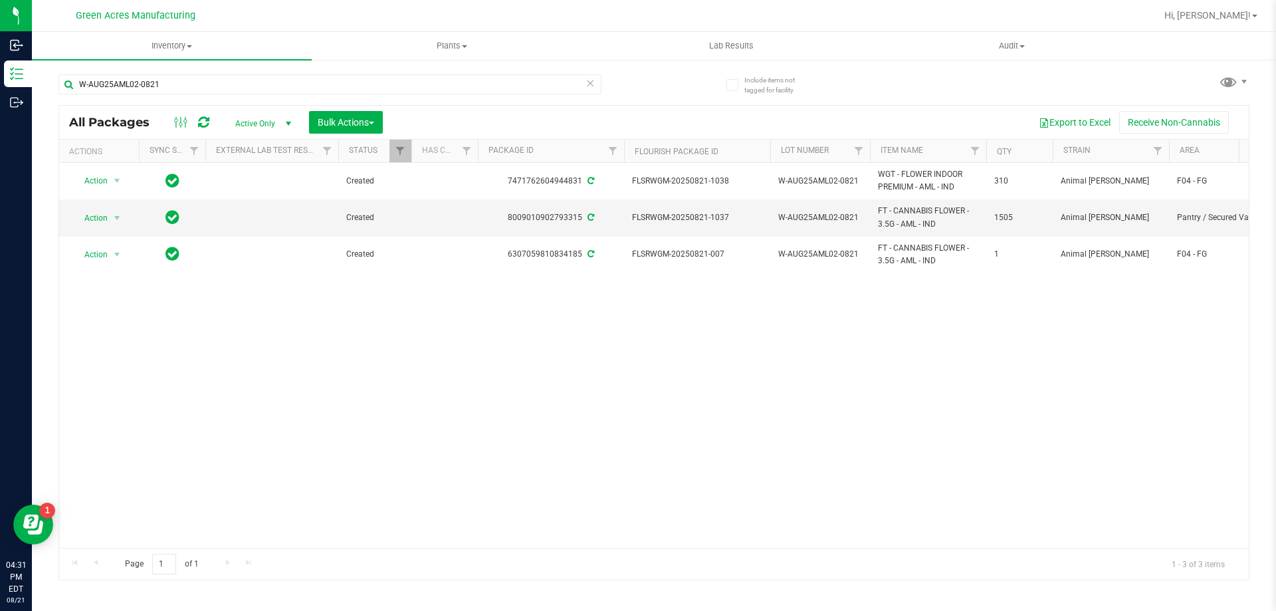
click at [663, 347] on div "Action Action Adjust qty Create package Edit attributes Global inventory Locate…" at bounding box center [653, 355] width 1189 height 385
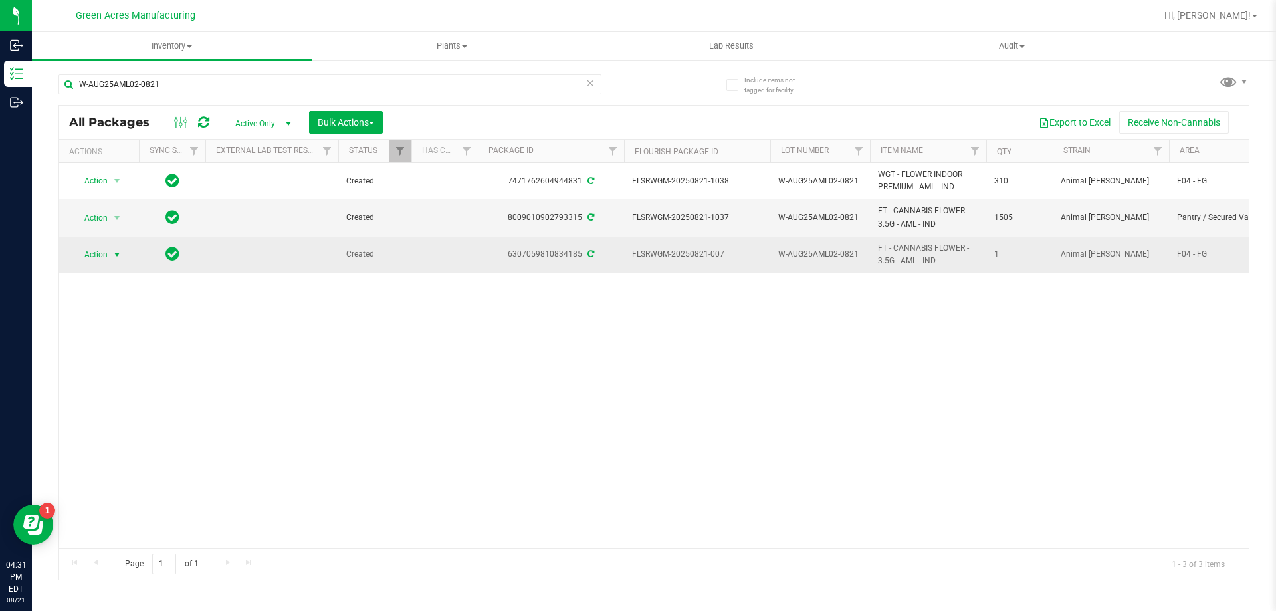
click at [112, 253] on span "select" at bounding box center [117, 254] width 11 height 11
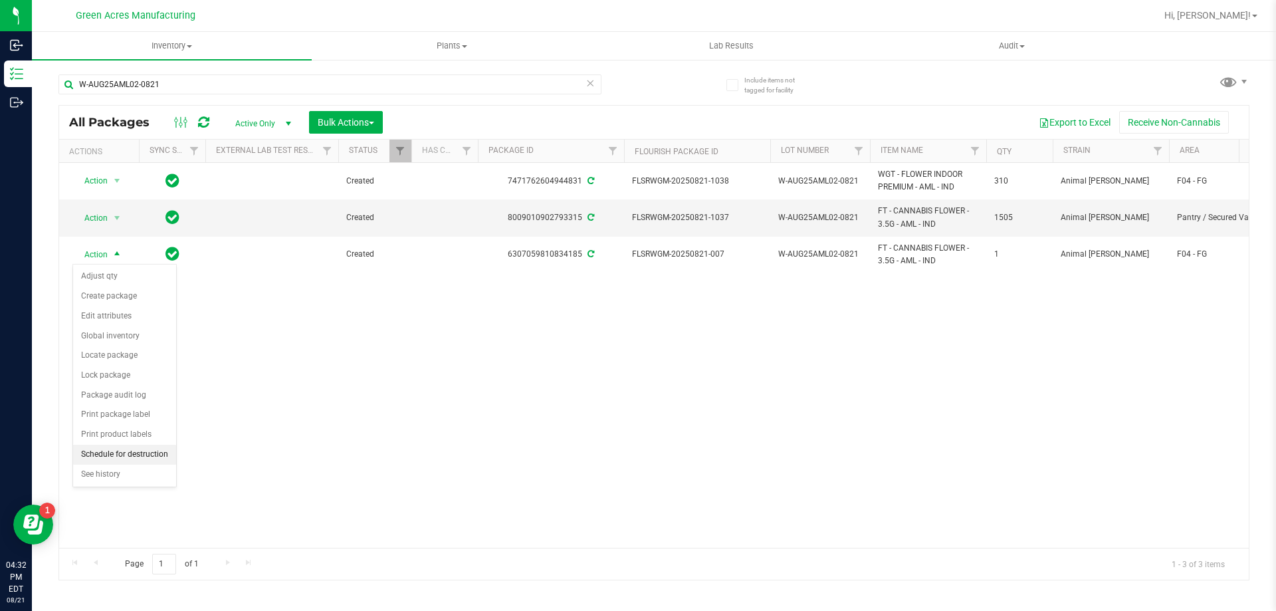
click at [130, 454] on li "Schedule for destruction" at bounding box center [124, 454] width 103 height 20
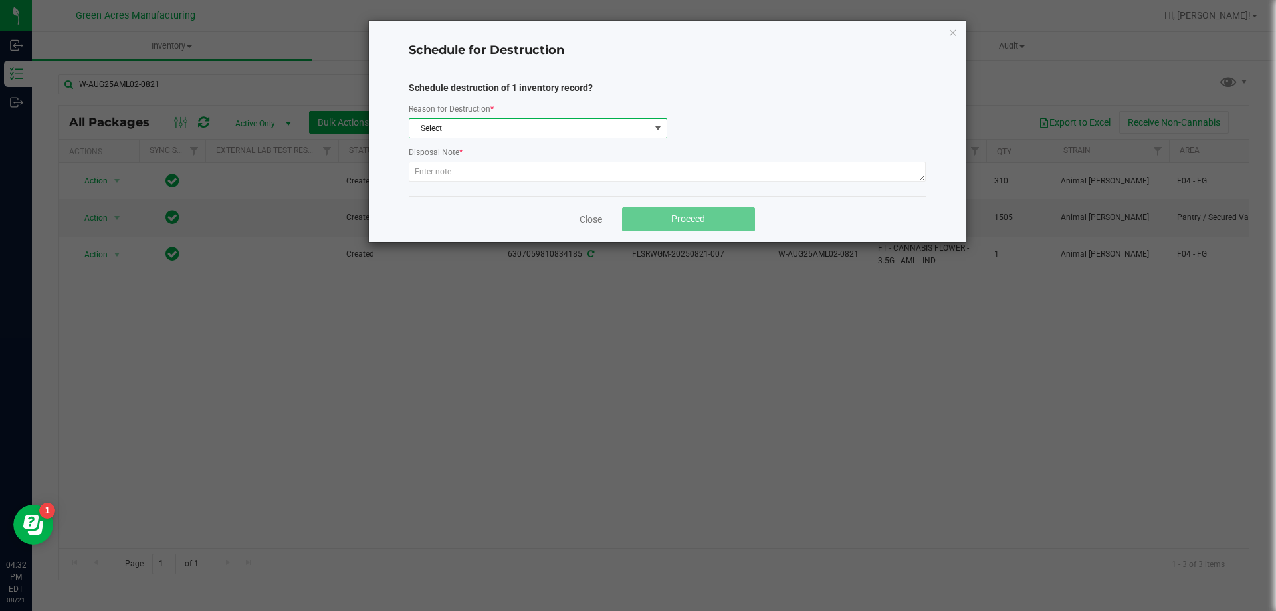
click at [490, 119] on span "Select" at bounding box center [529, 128] width 241 height 19
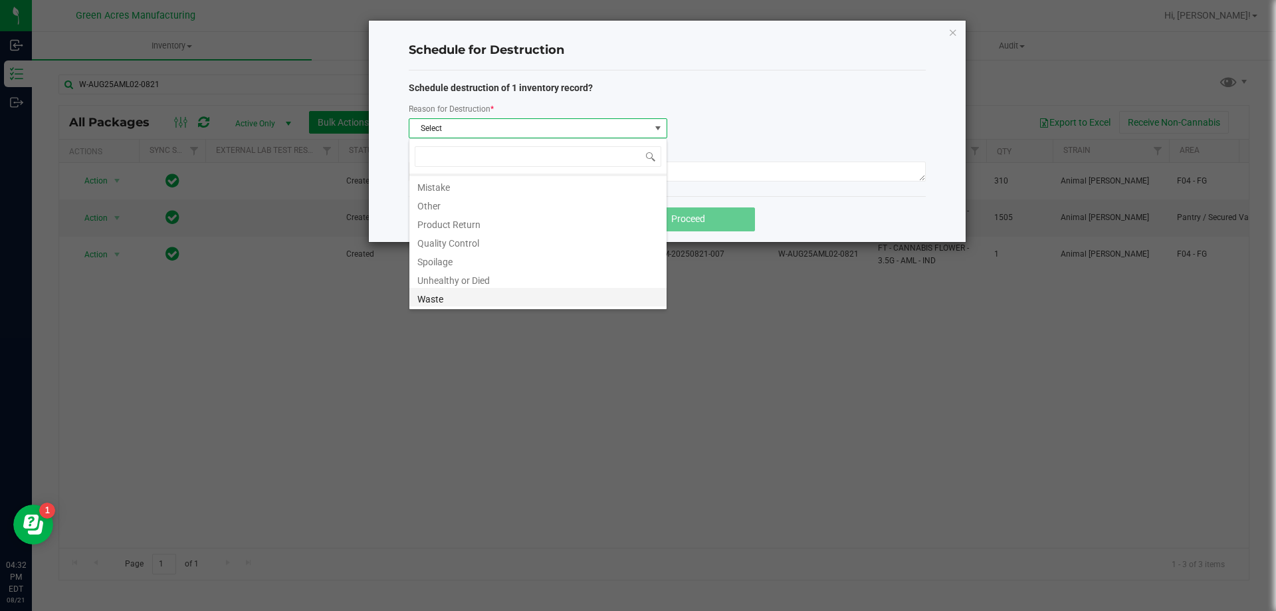
click at [506, 304] on li "Waste" at bounding box center [537, 297] width 257 height 19
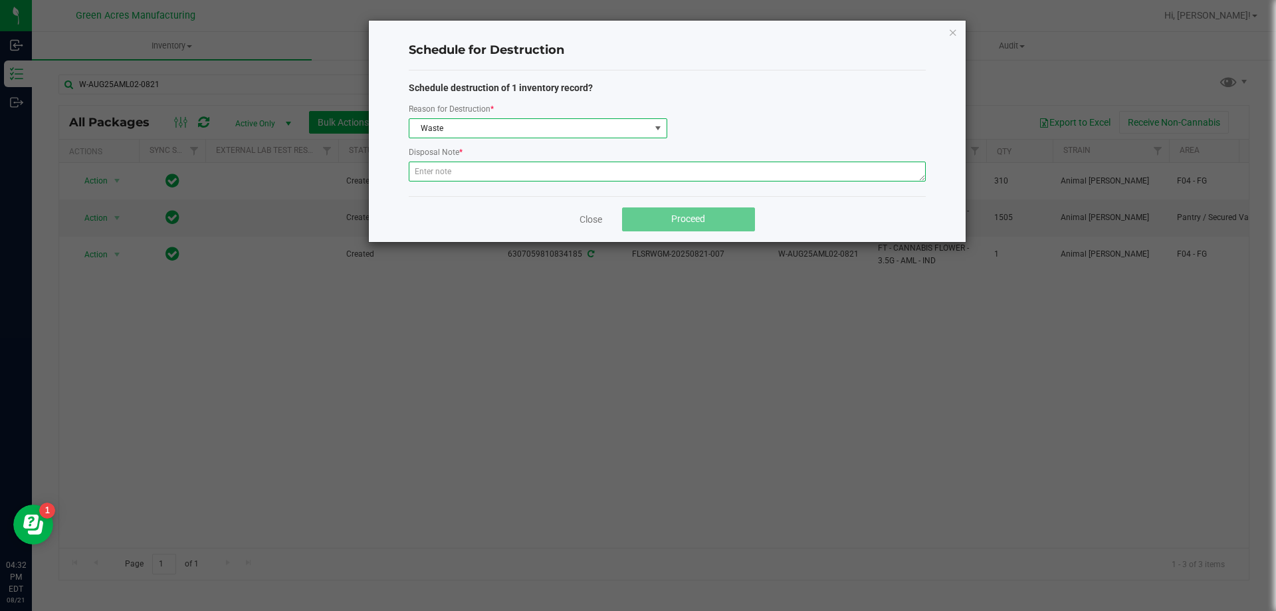
click at [504, 167] on textarea at bounding box center [667, 171] width 517 height 20
paste textarea "WASTE FROM ISHIDA FLOWER PACKING PROCESS"
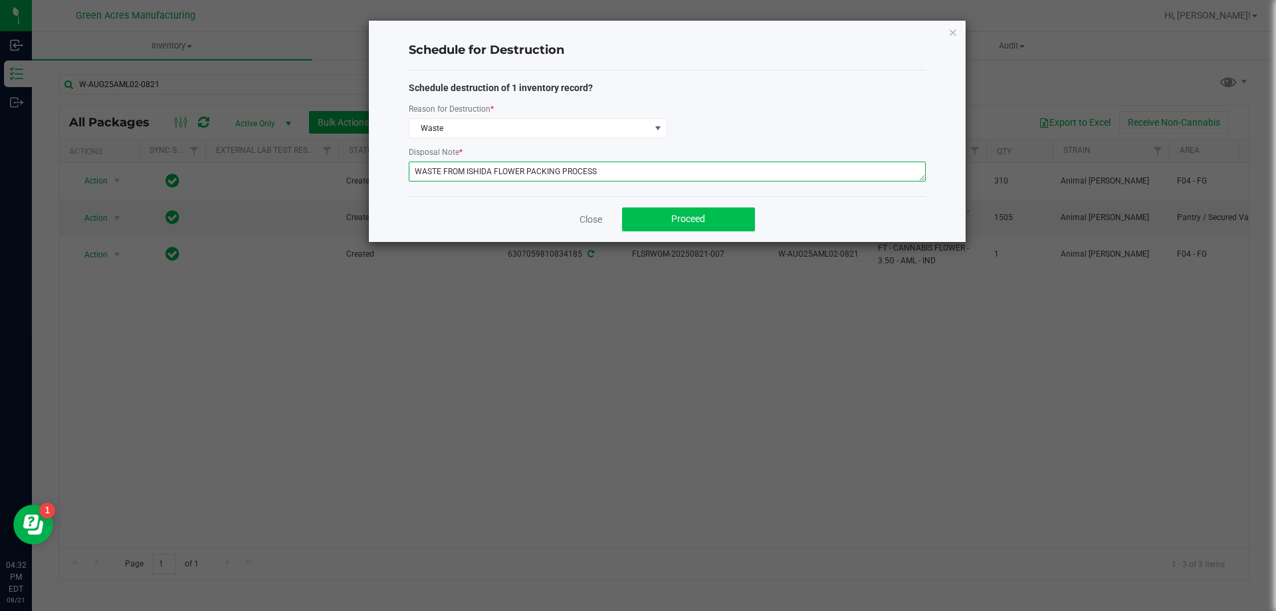
type textarea "WASTE FROM ISHIDA FLOWER PACKING PROCESS"
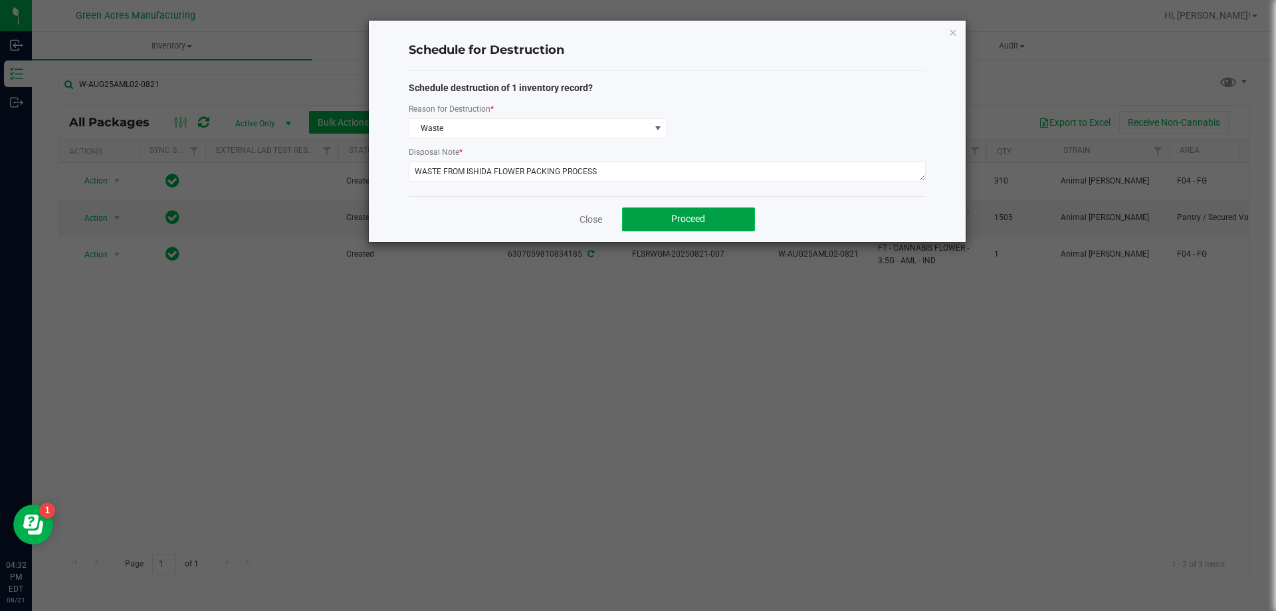
click at [733, 219] on button "Proceed" at bounding box center [688, 219] width 133 height 24
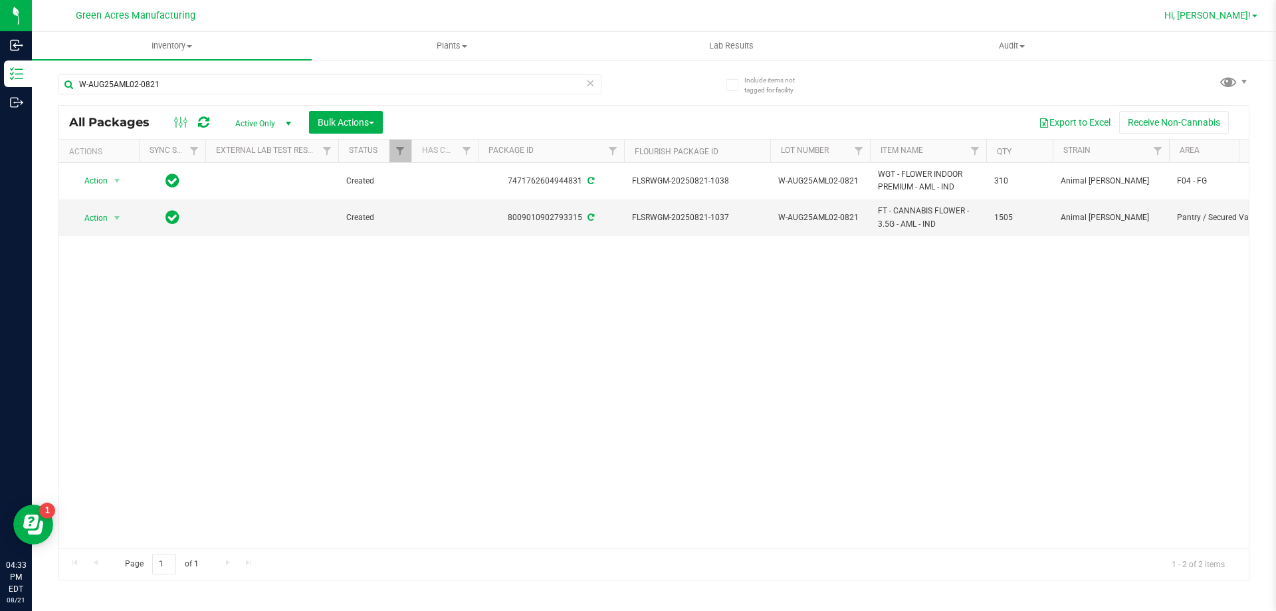
click at [1218, 12] on span "Hi, [PERSON_NAME]!" at bounding box center [1207, 15] width 86 height 11
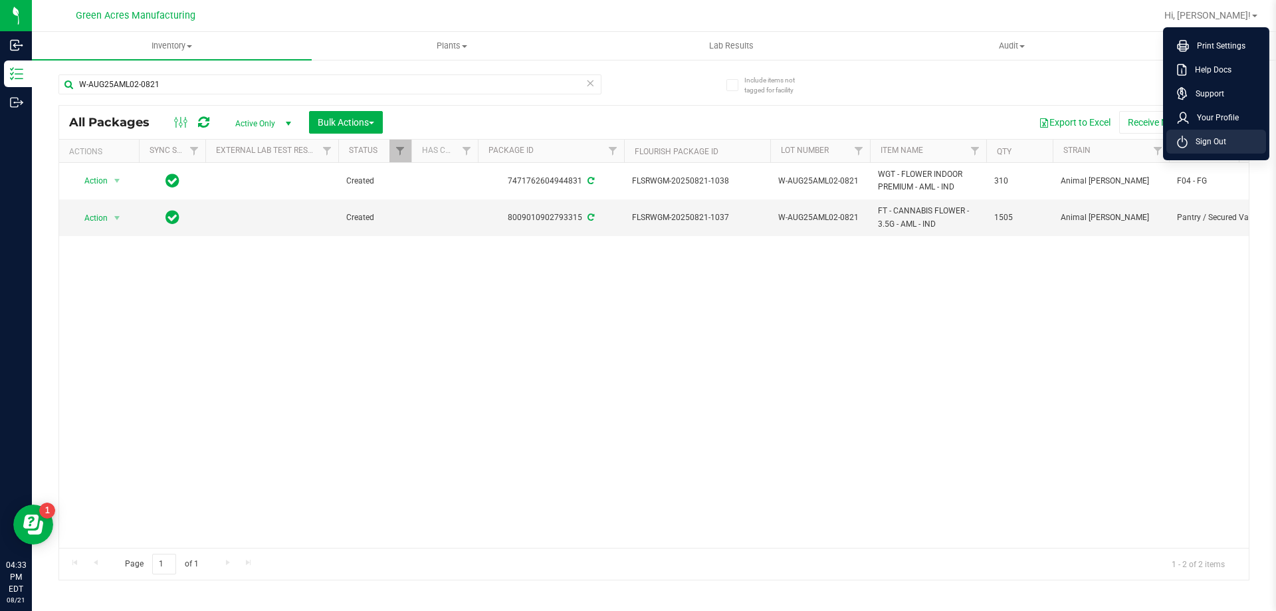
click at [1173, 134] on li "Sign Out" at bounding box center [1216, 142] width 100 height 24
